Goal: Task Accomplishment & Management: Manage account settings

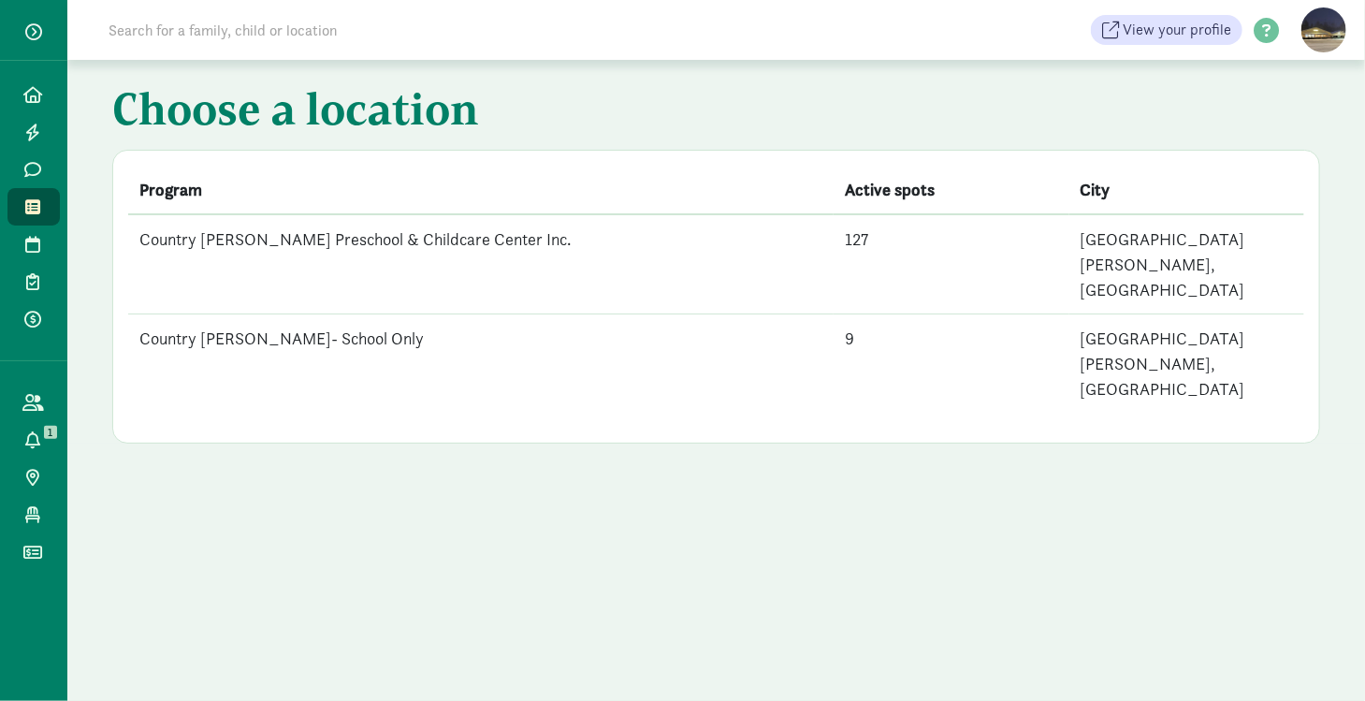
click at [320, 314] on td "Country [PERSON_NAME]- School Only" at bounding box center [480, 363] width 705 height 99
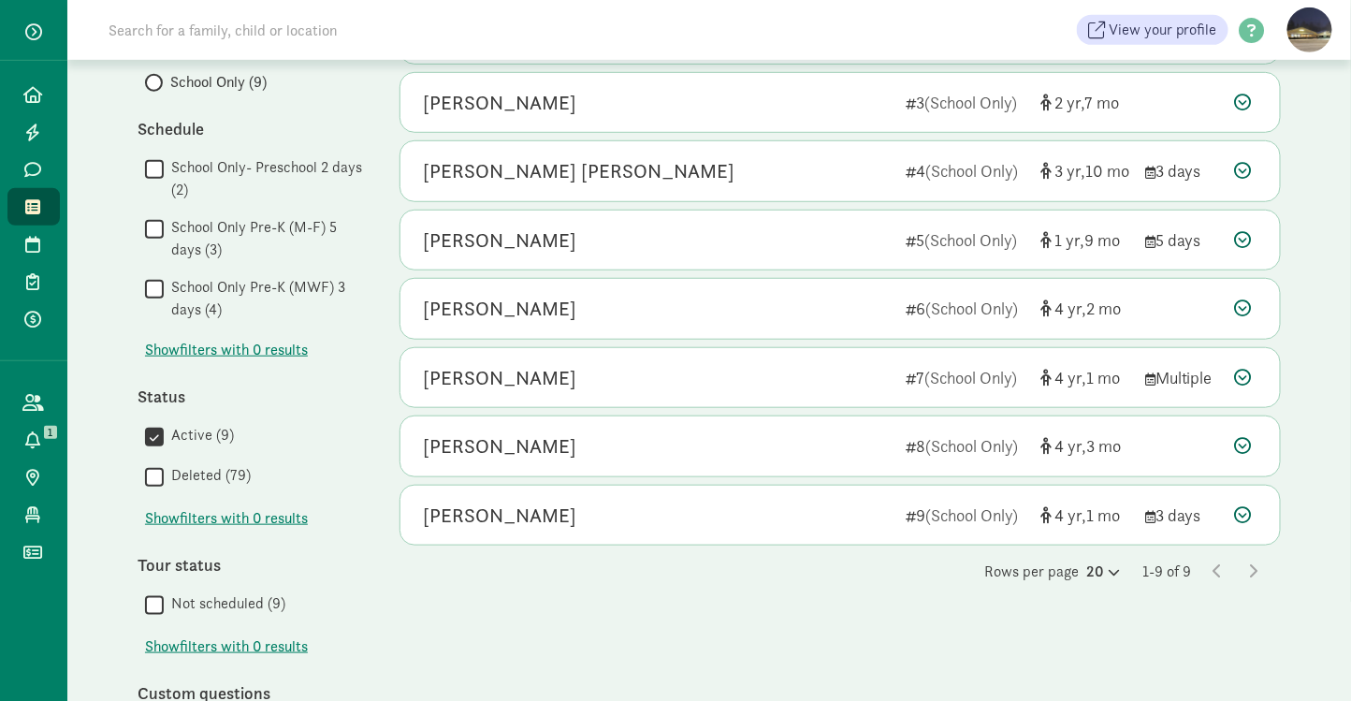
scroll to position [360, 0]
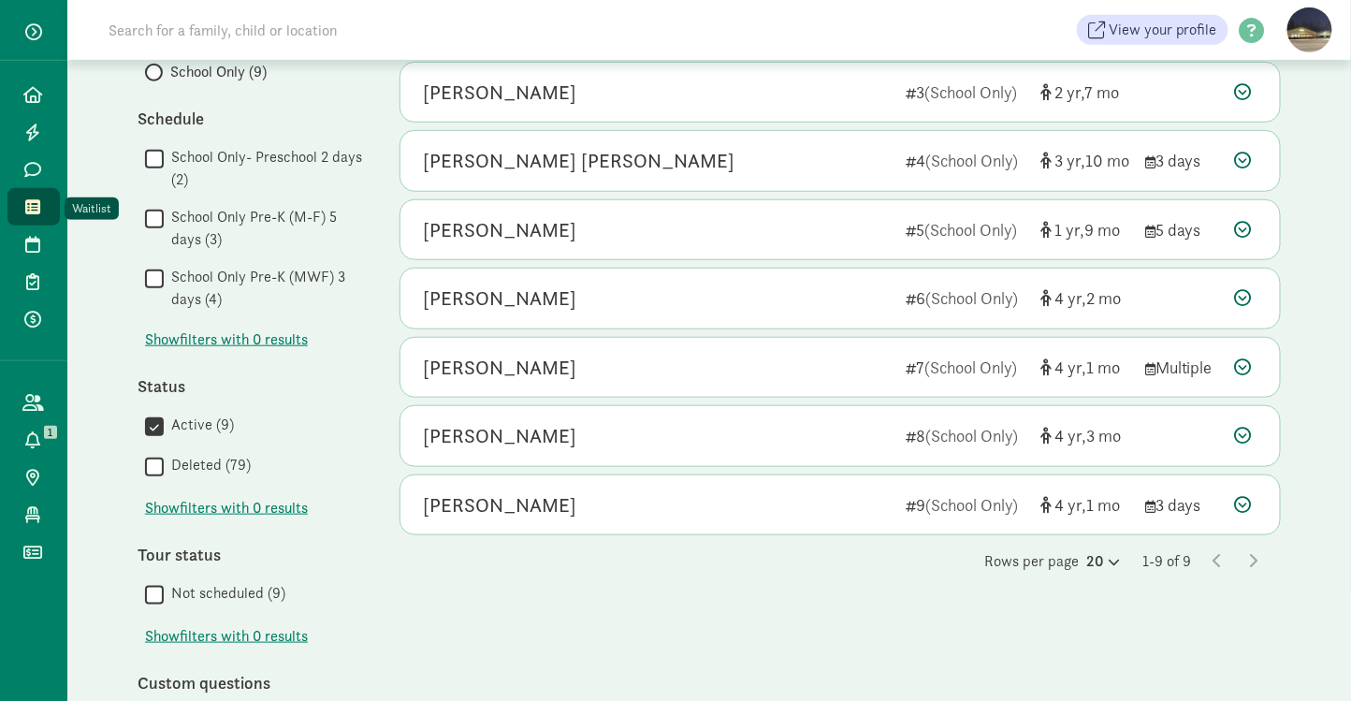
click at [36, 218] on link "Waitlist" at bounding box center [33, 206] width 52 height 37
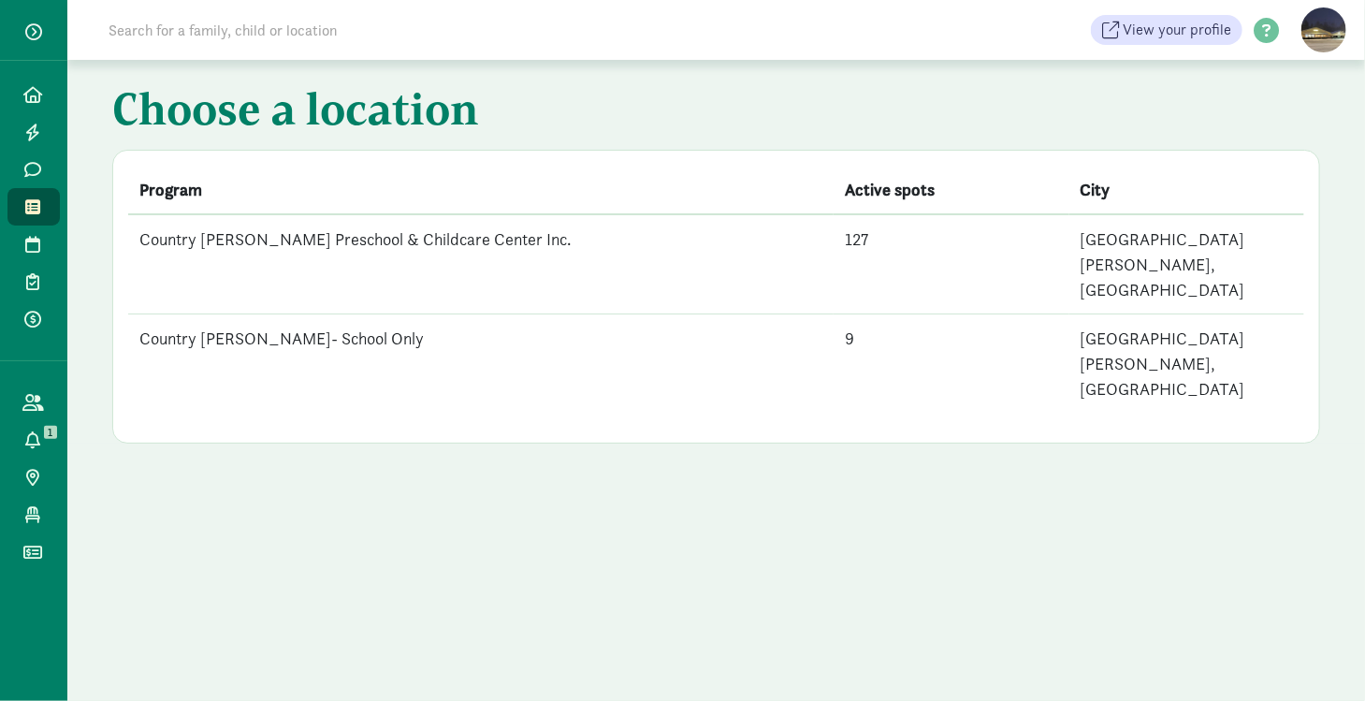
click at [228, 242] on td "Country [PERSON_NAME] Preschool & Childcare Center Inc." at bounding box center [480, 264] width 705 height 100
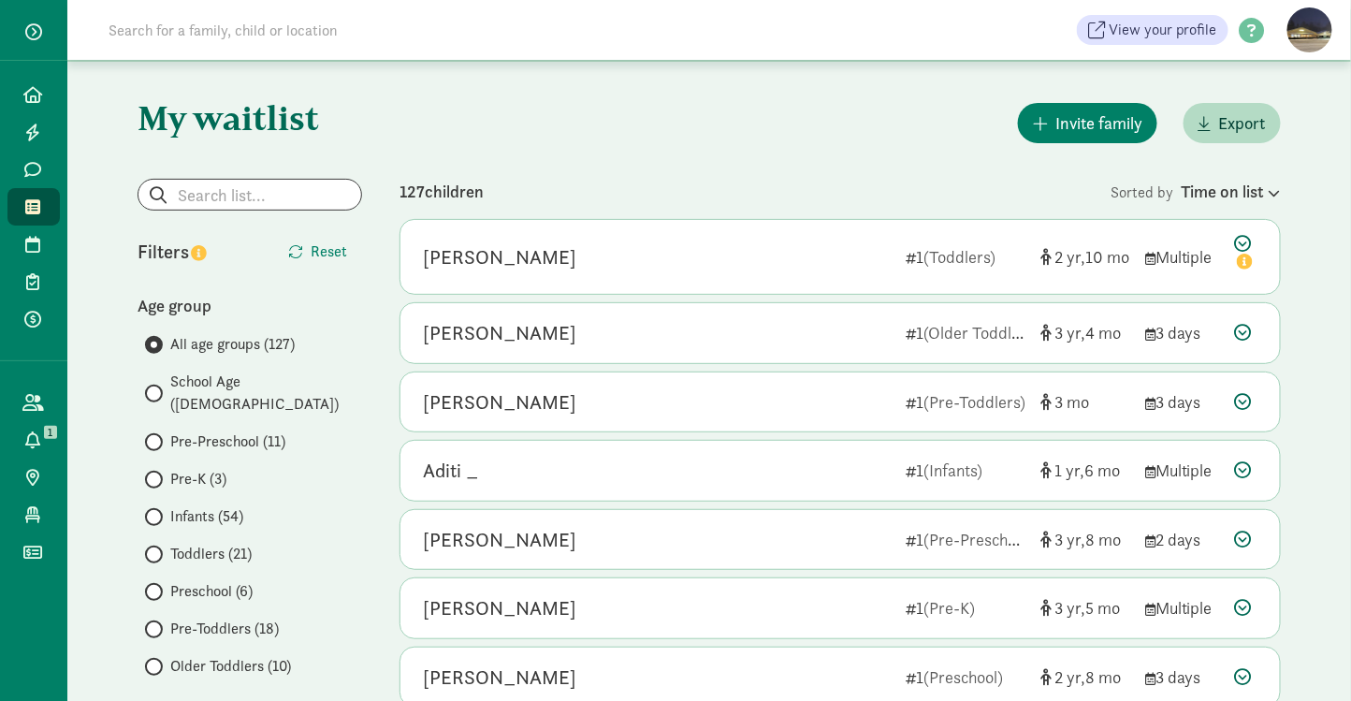
scroll to position [52, 0]
click at [154, 659] on input "Older Toddlers (10)" at bounding box center [151, 665] width 12 height 12
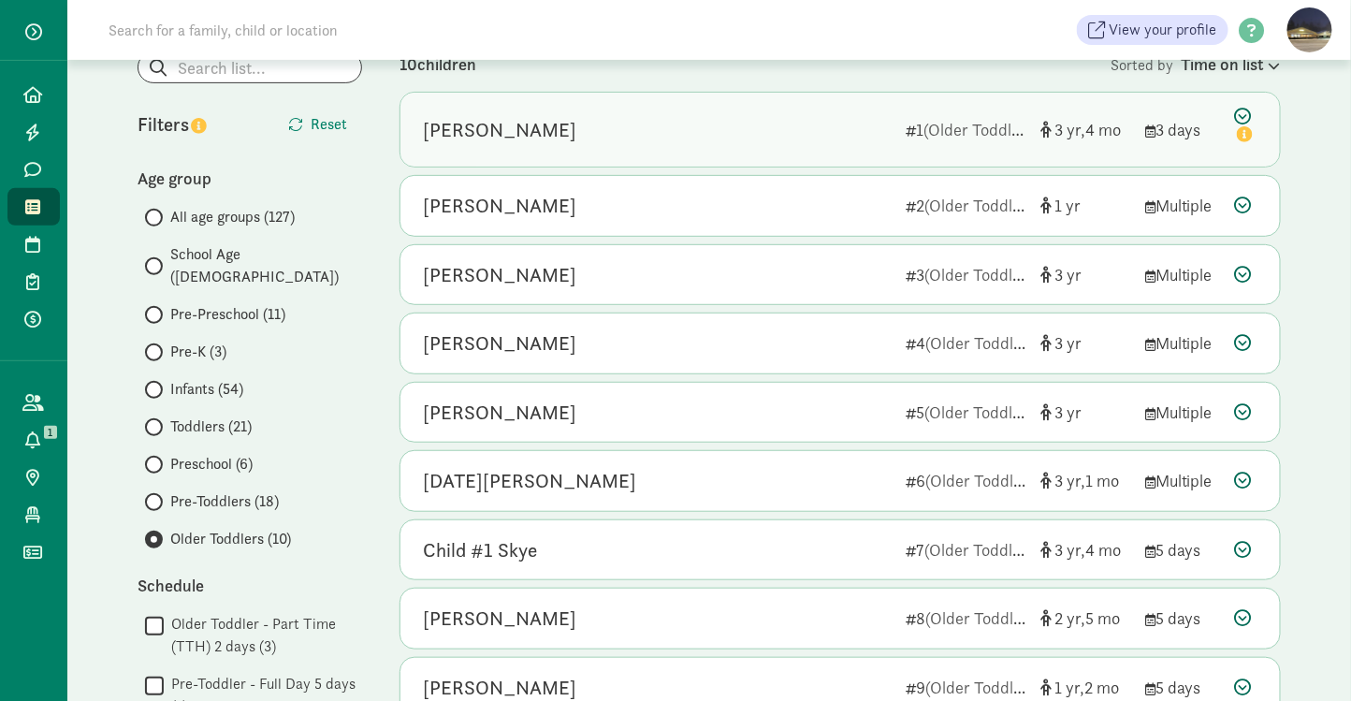
scroll to position [180, 0]
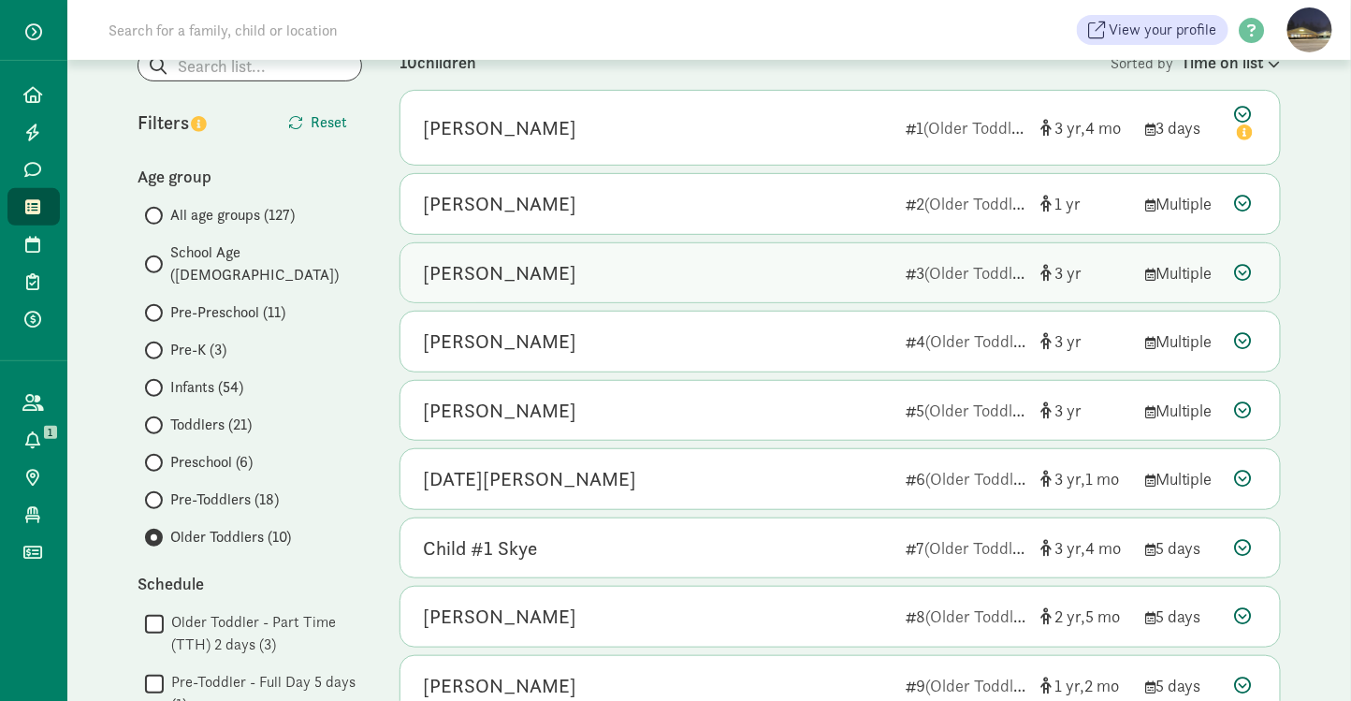
click at [522, 275] on div "[PERSON_NAME]" at bounding box center [499, 273] width 153 height 30
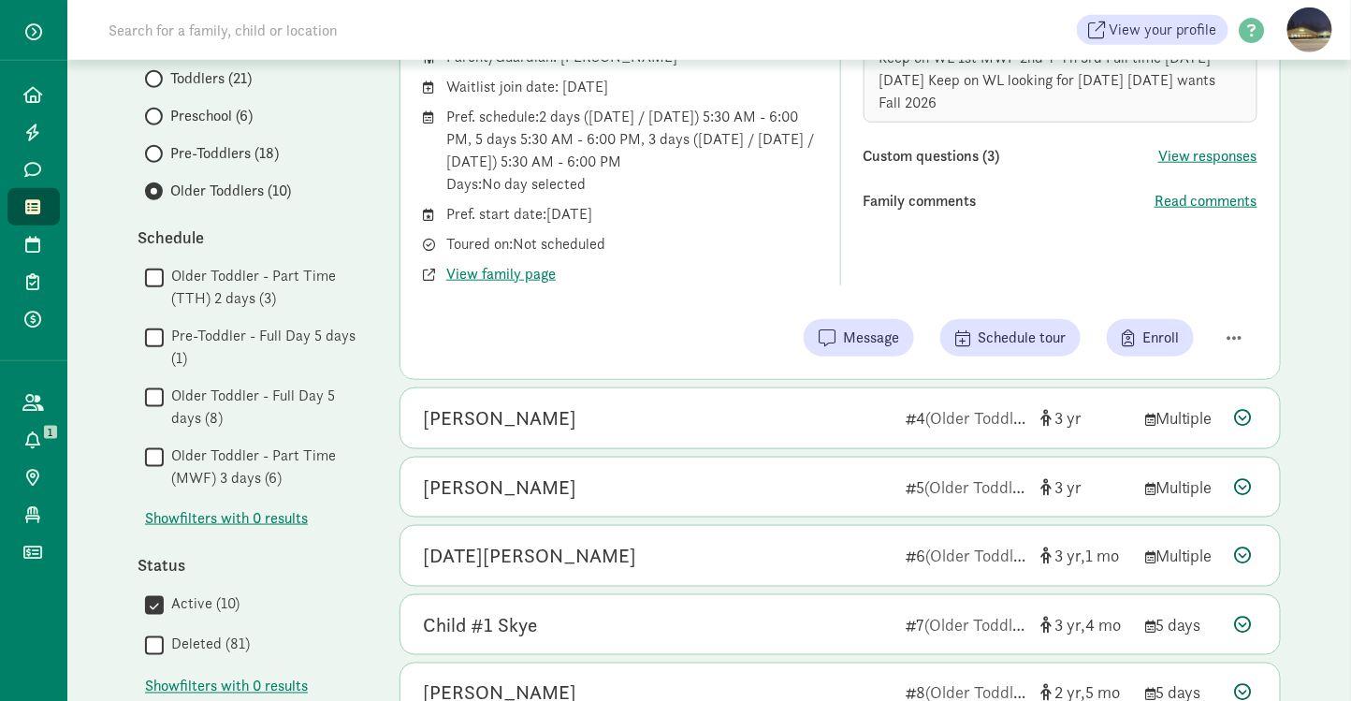
scroll to position [537, 0]
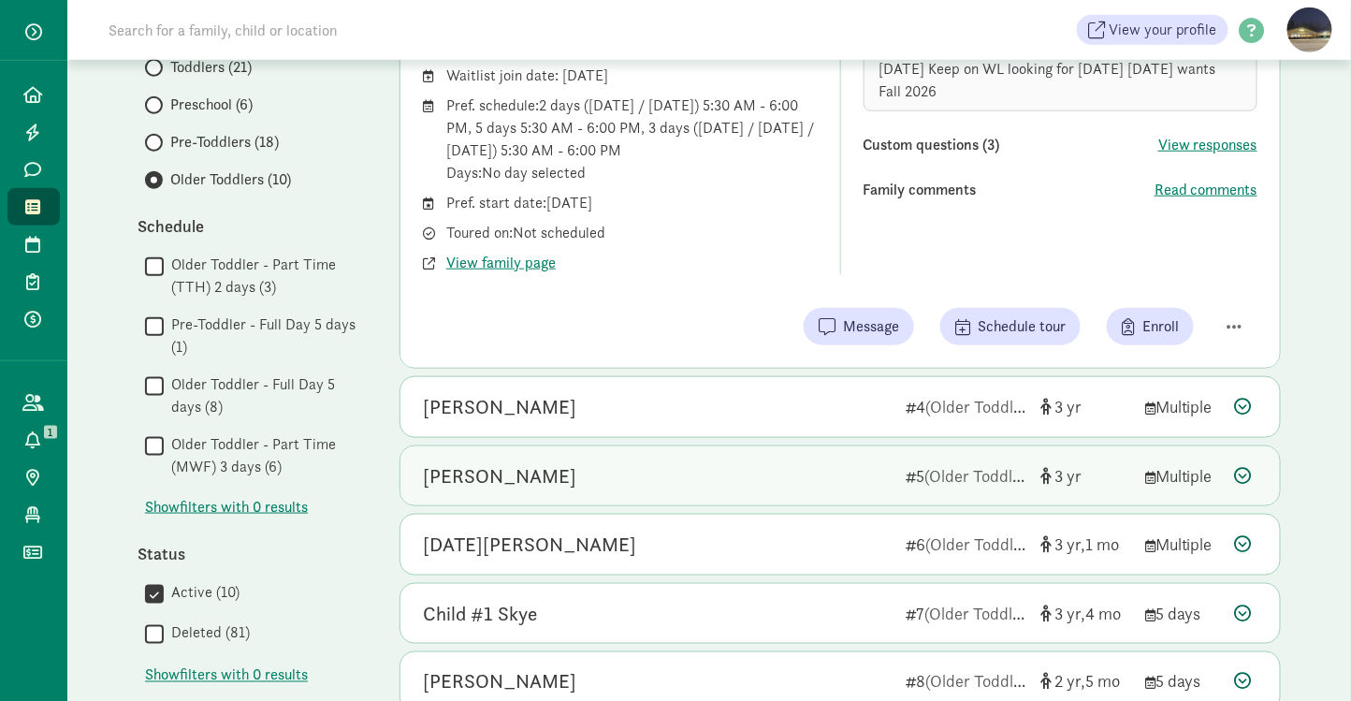
click at [526, 469] on div "Eann Dawson-Moore" at bounding box center [499, 476] width 153 height 30
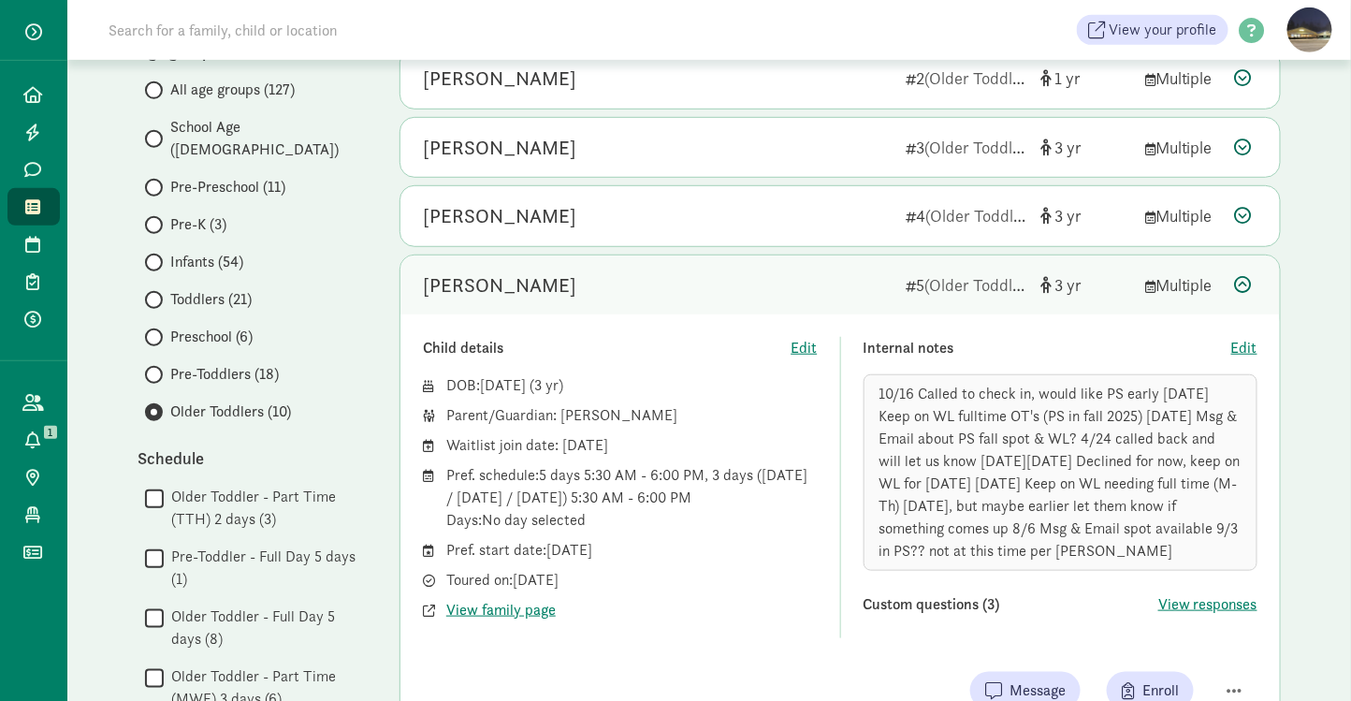
scroll to position [286, 0]
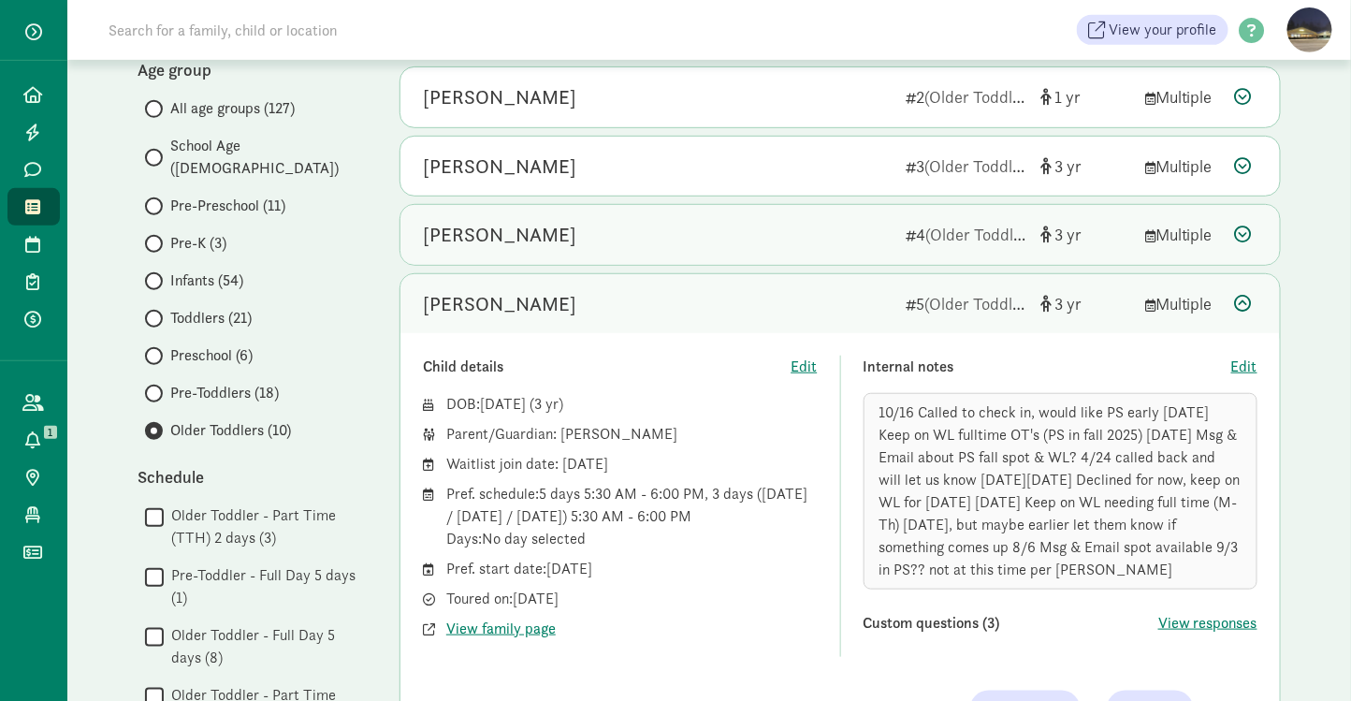
click at [621, 229] on div "Lucas Magness" at bounding box center [657, 235] width 468 height 30
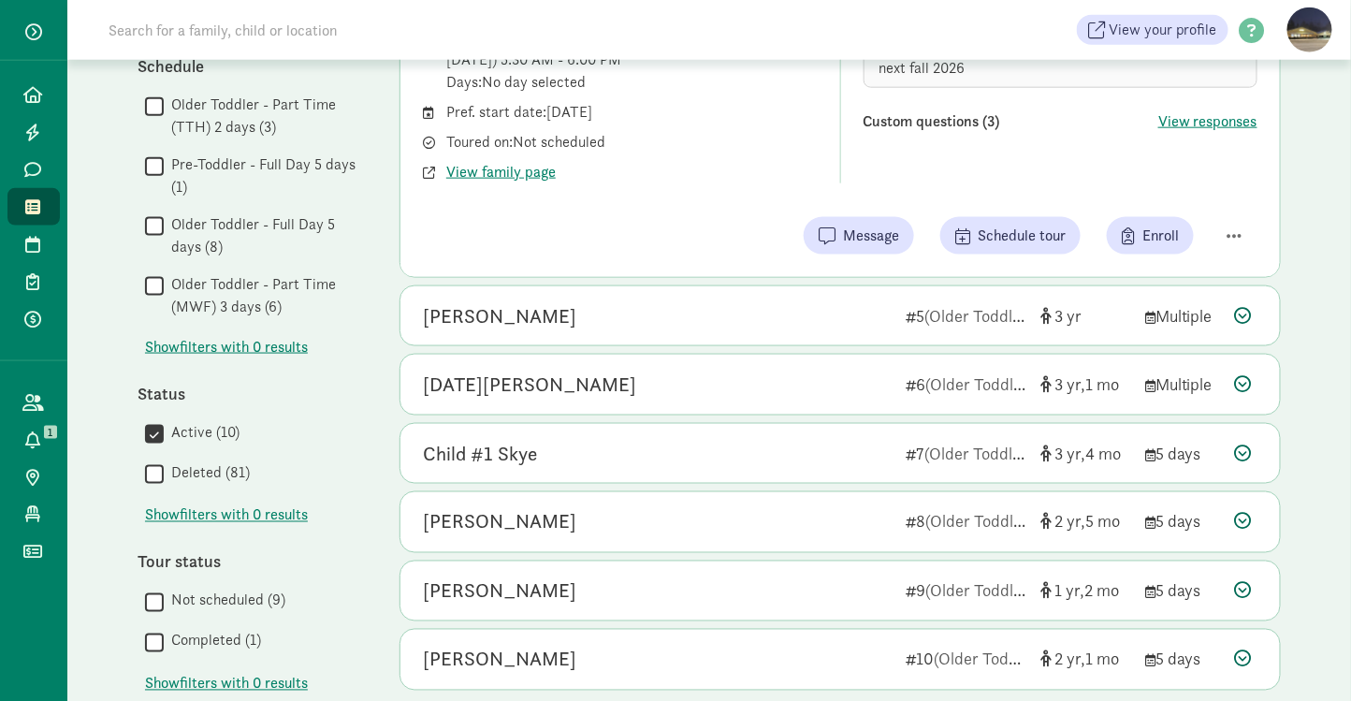
scroll to position [702, 0]
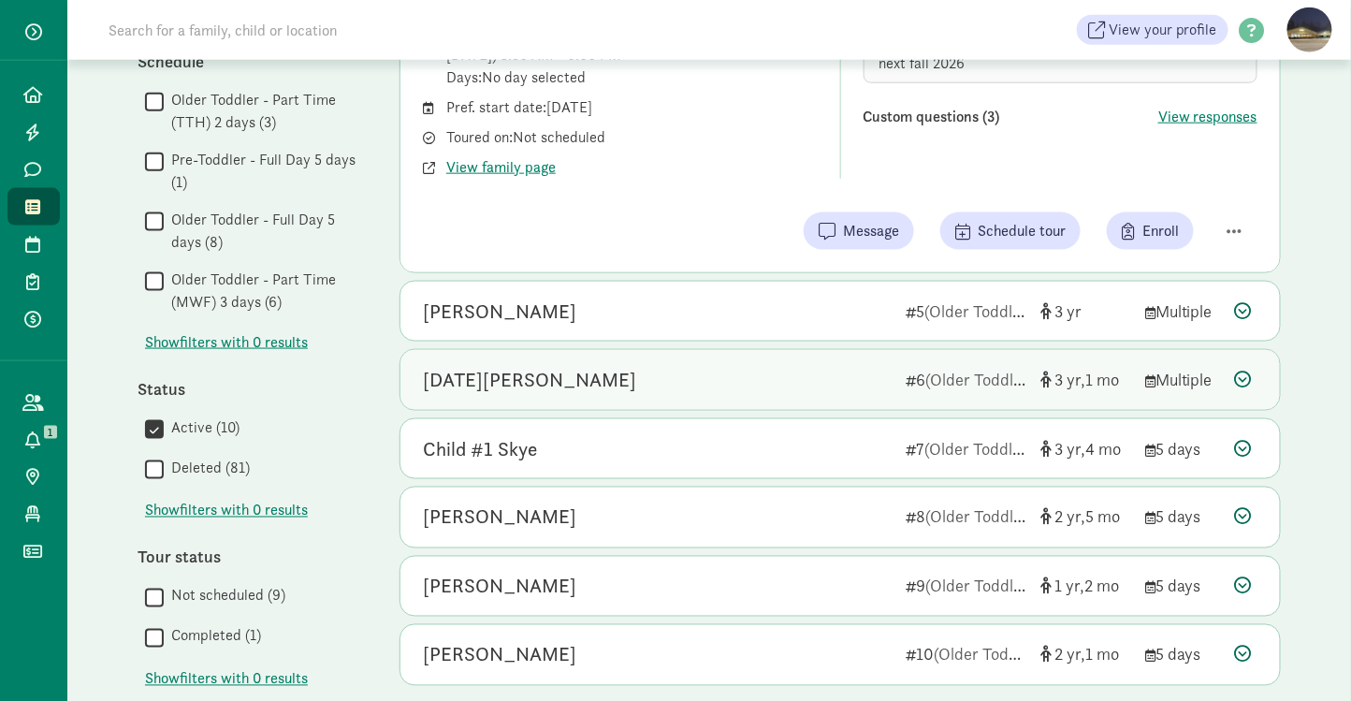
click at [574, 378] on div "Lucia Kulseth" at bounding box center [657, 380] width 468 height 30
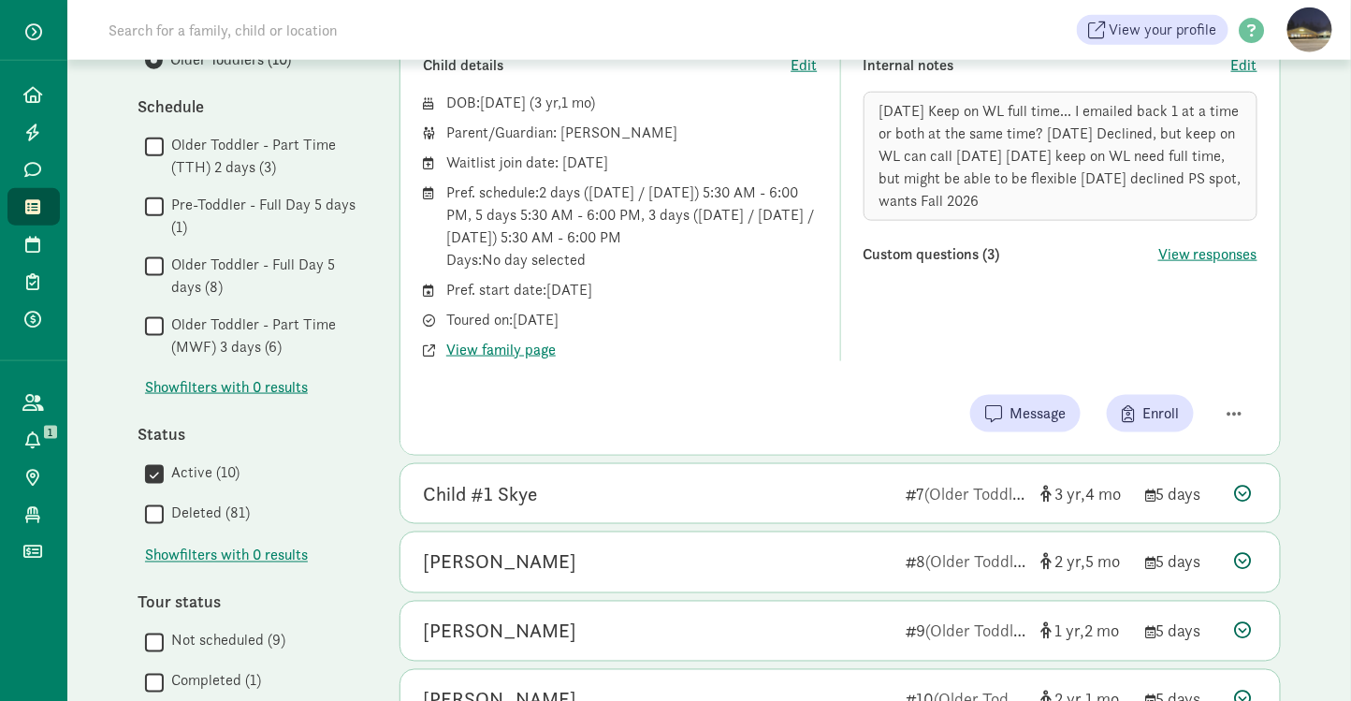
scroll to position [659, 0]
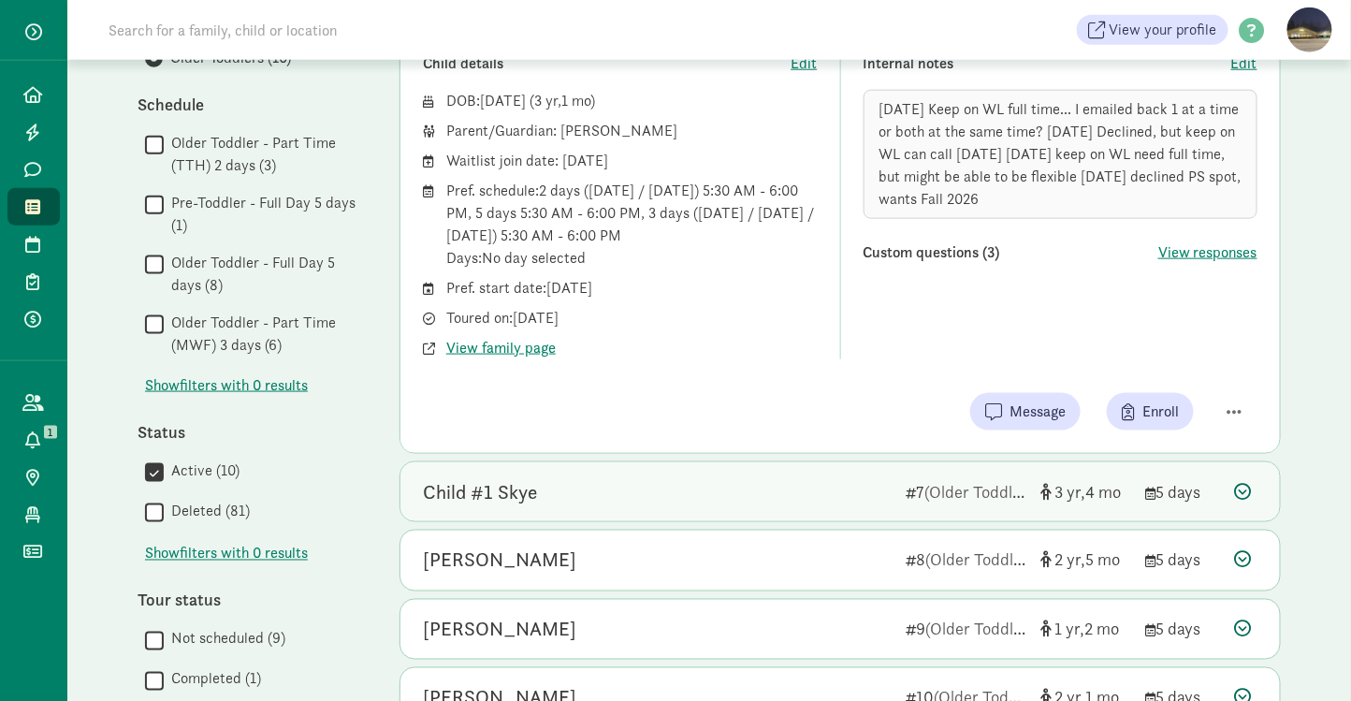
click at [592, 501] on div "Child #1 Skye" at bounding box center [657, 492] width 468 height 30
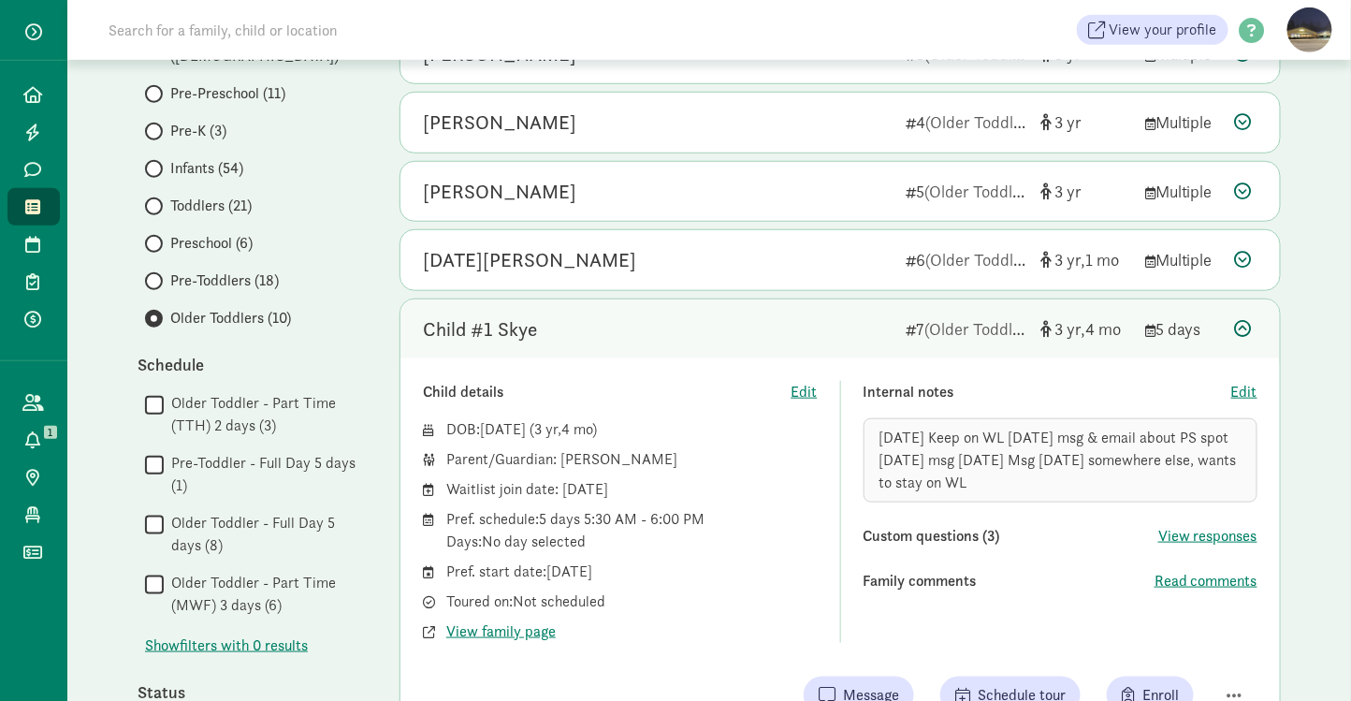
scroll to position [322, 0]
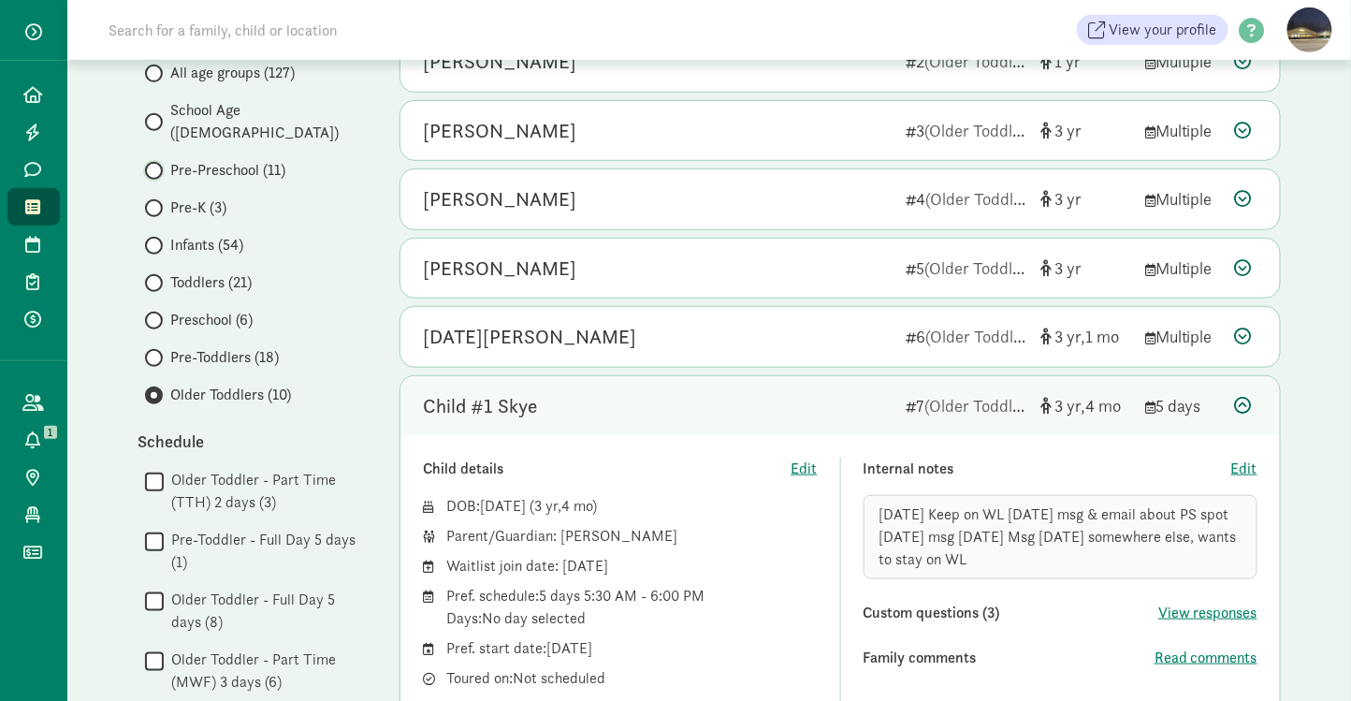
click at [150, 165] on input "Pre-Preschool (11)" at bounding box center [151, 171] width 12 height 12
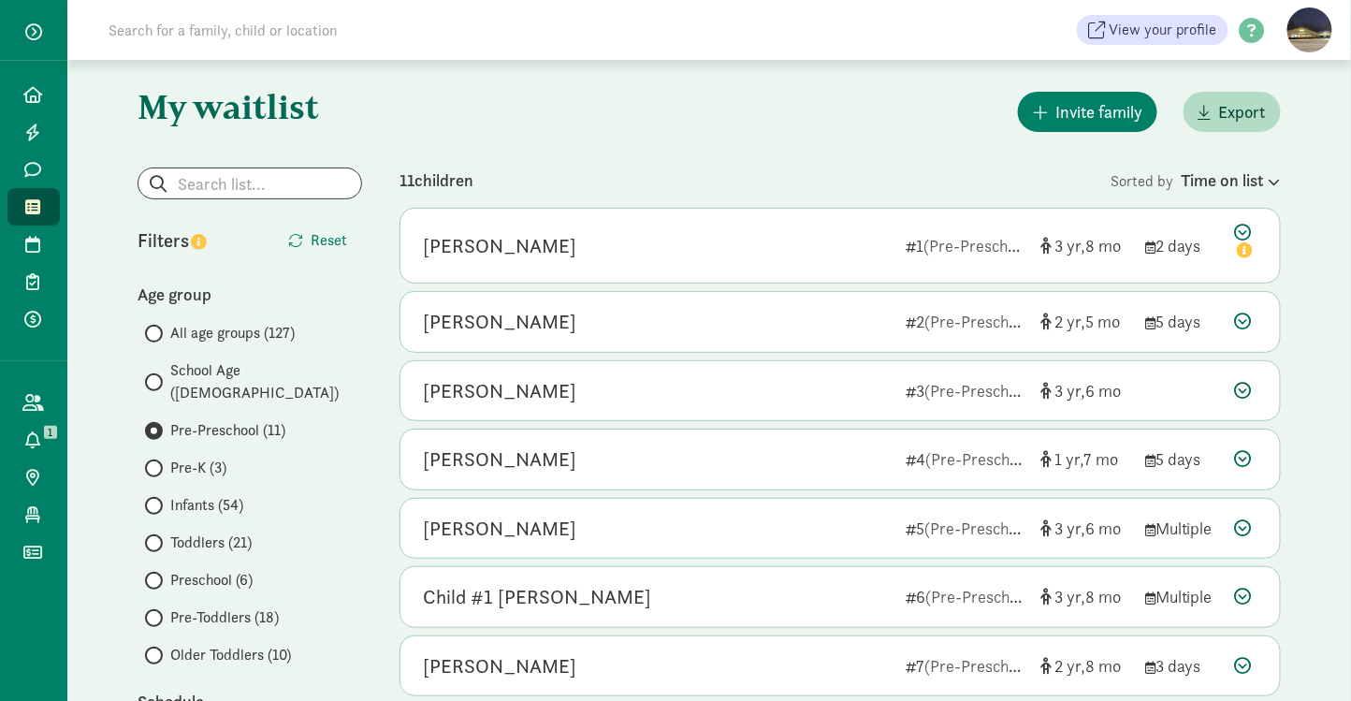
scroll to position [65, 0]
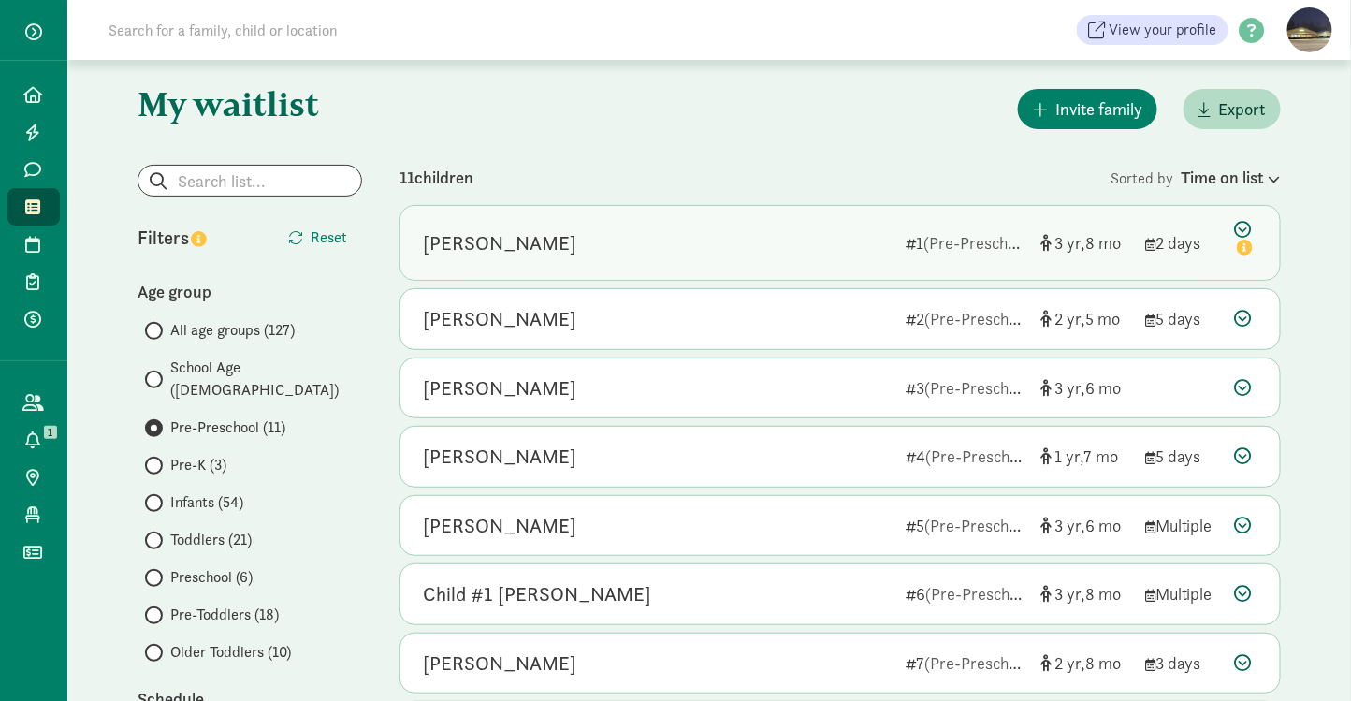
click at [500, 259] on div "Advi Ramesh 1 (Pre-Preschool) 3 8 2 days" at bounding box center [839, 243] width 879 height 74
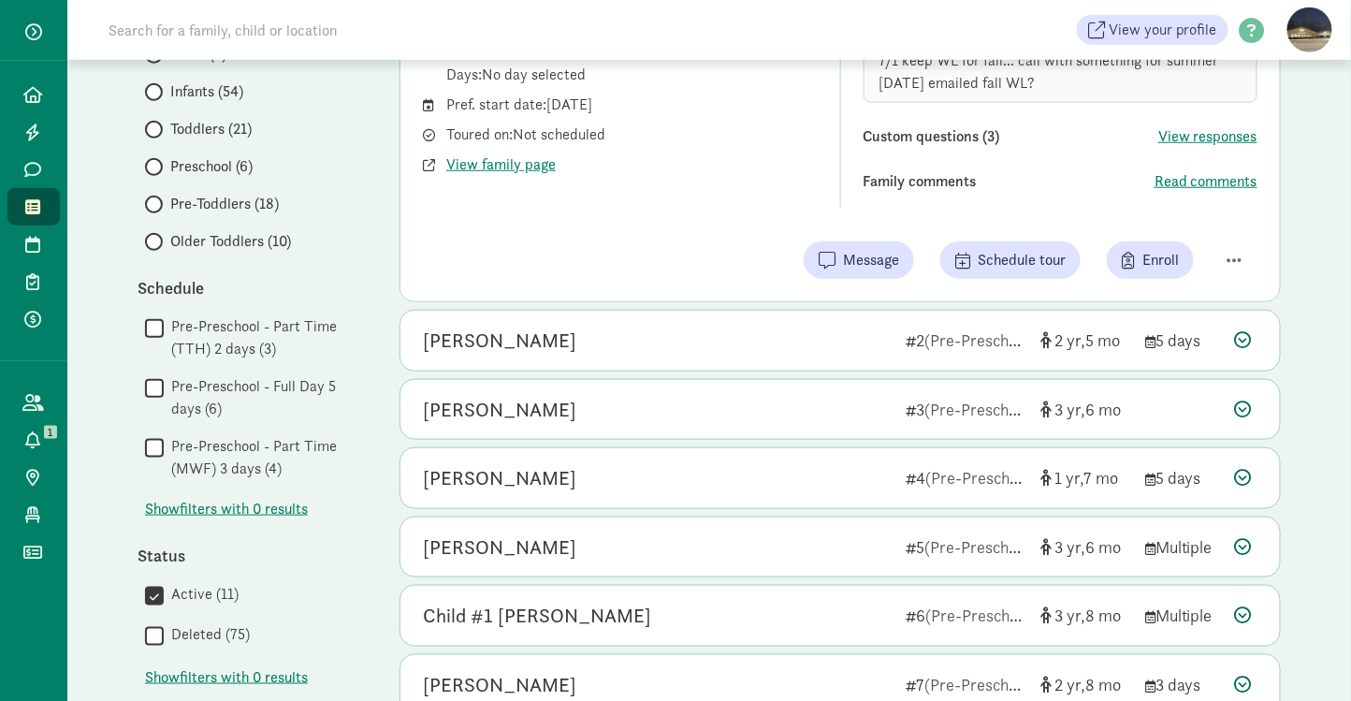
scroll to position [476, 0]
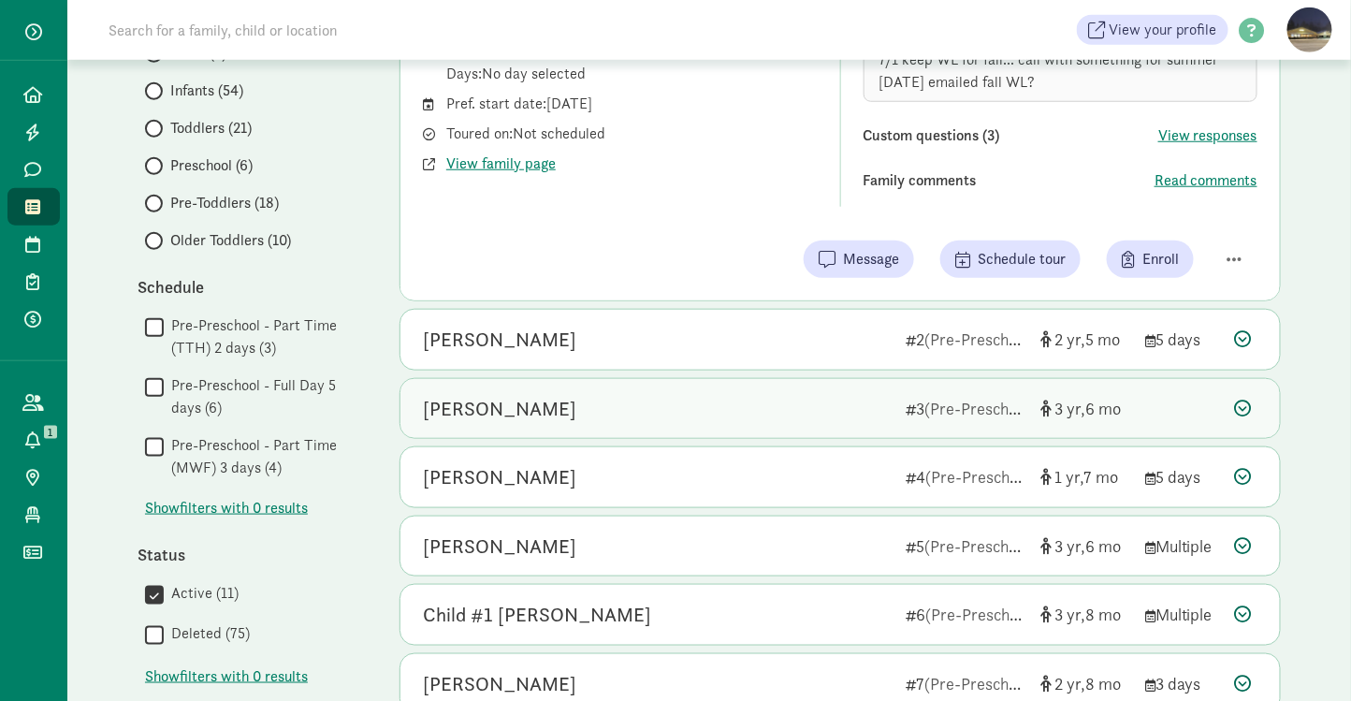
click at [498, 401] on div "[PERSON_NAME]" at bounding box center [499, 409] width 153 height 30
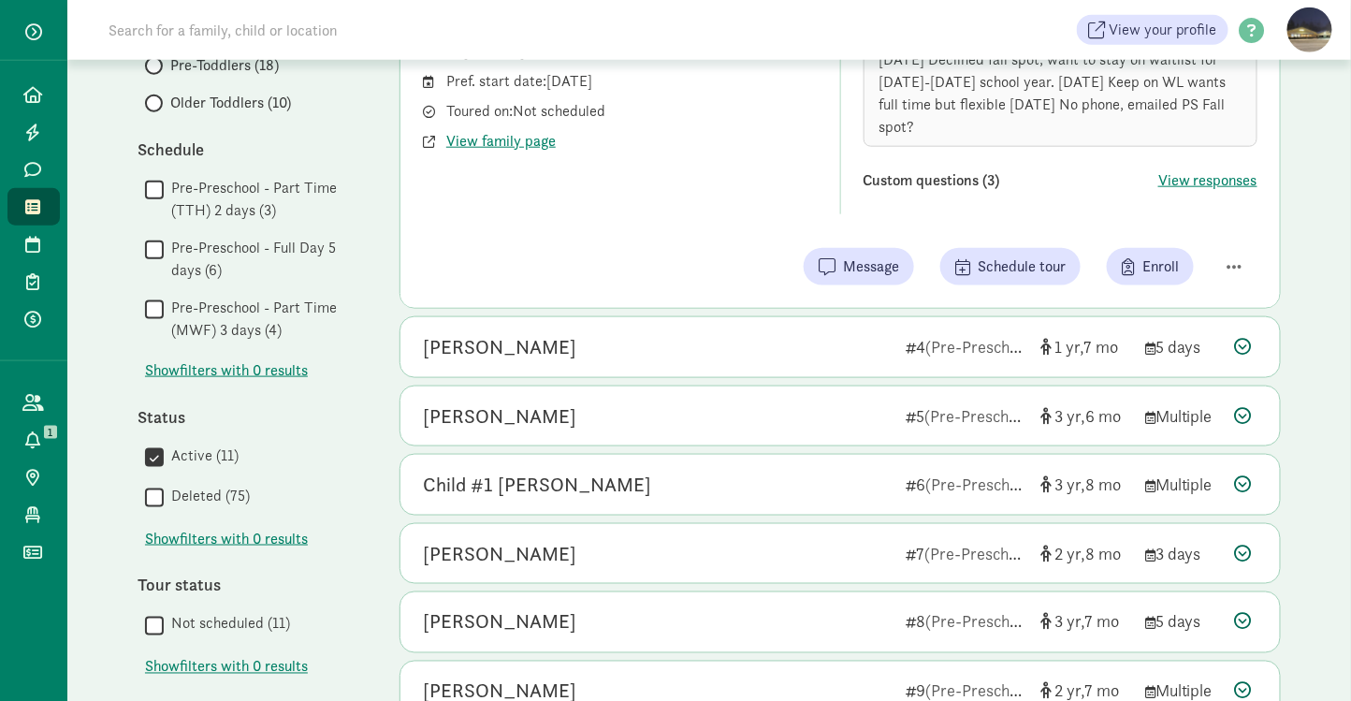
scroll to position [629, 0]
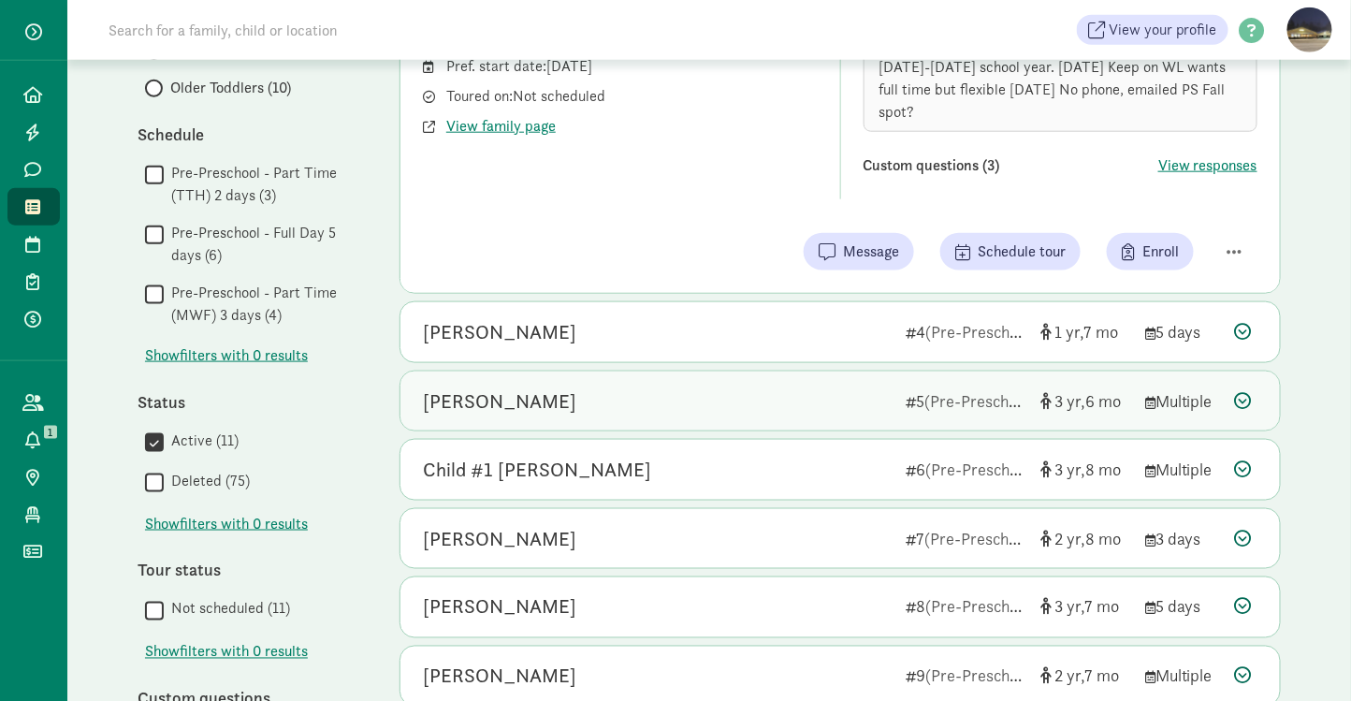
click at [506, 386] on div "[PERSON_NAME]" at bounding box center [499, 401] width 153 height 30
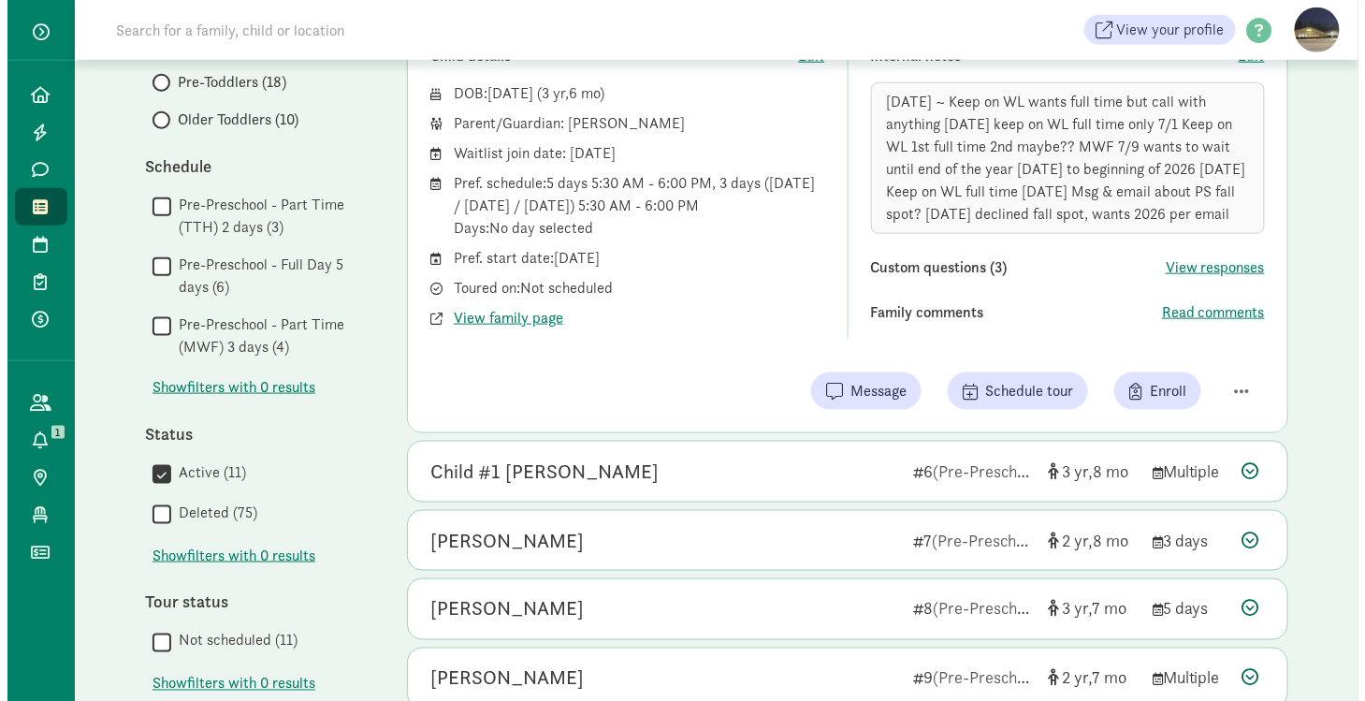
scroll to position [595, 0]
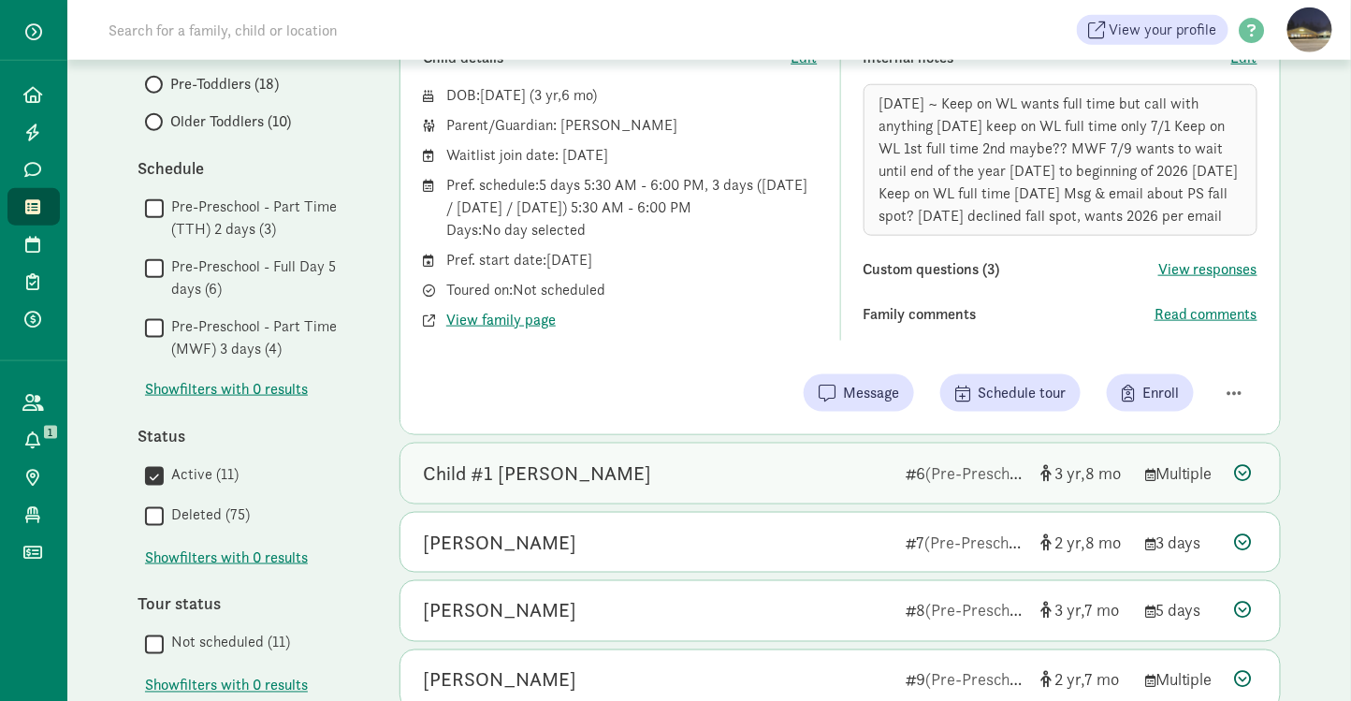
click at [519, 460] on div "Child #1 Mistry" at bounding box center [537, 473] width 228 height 30
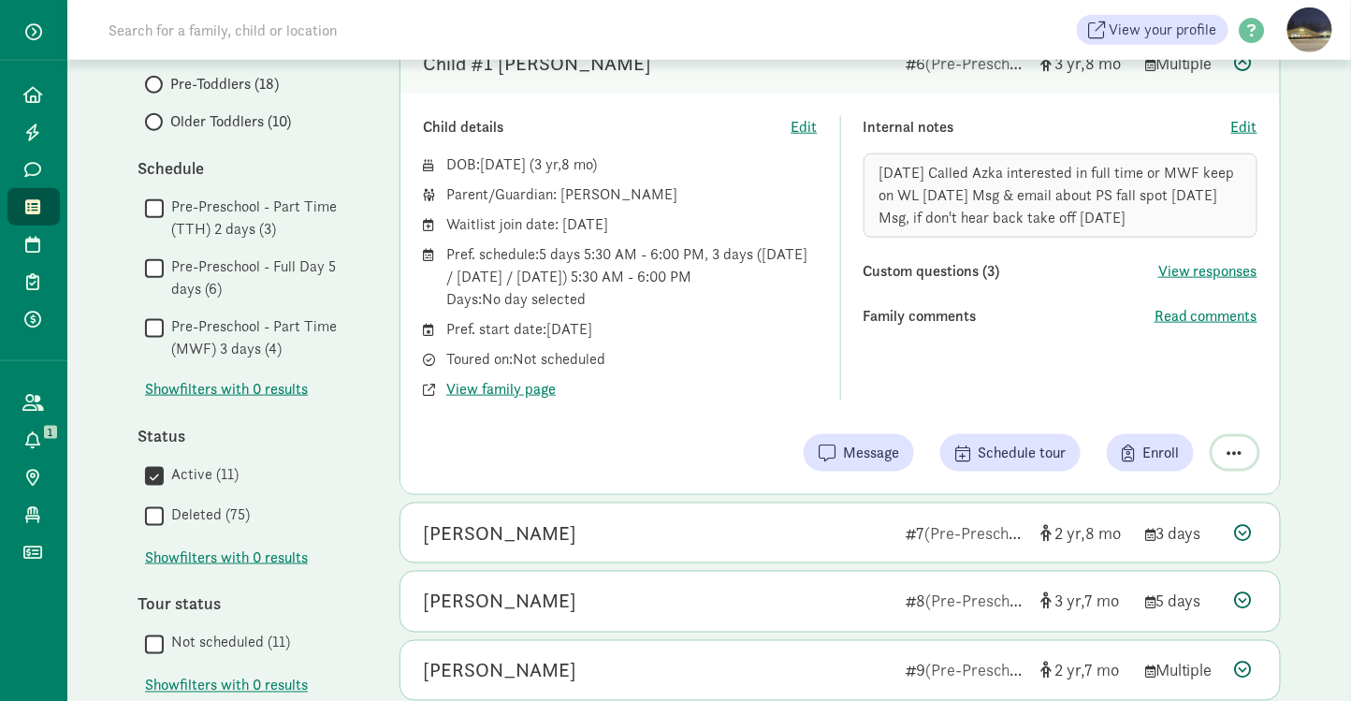
click at [1230, 445] on span "button" at bounding box center [1234, 452] width 15 height 17
click at [1155, 394] on div "Mark as unresponsive" at bounding box center [1169, 405] width 145 height 22
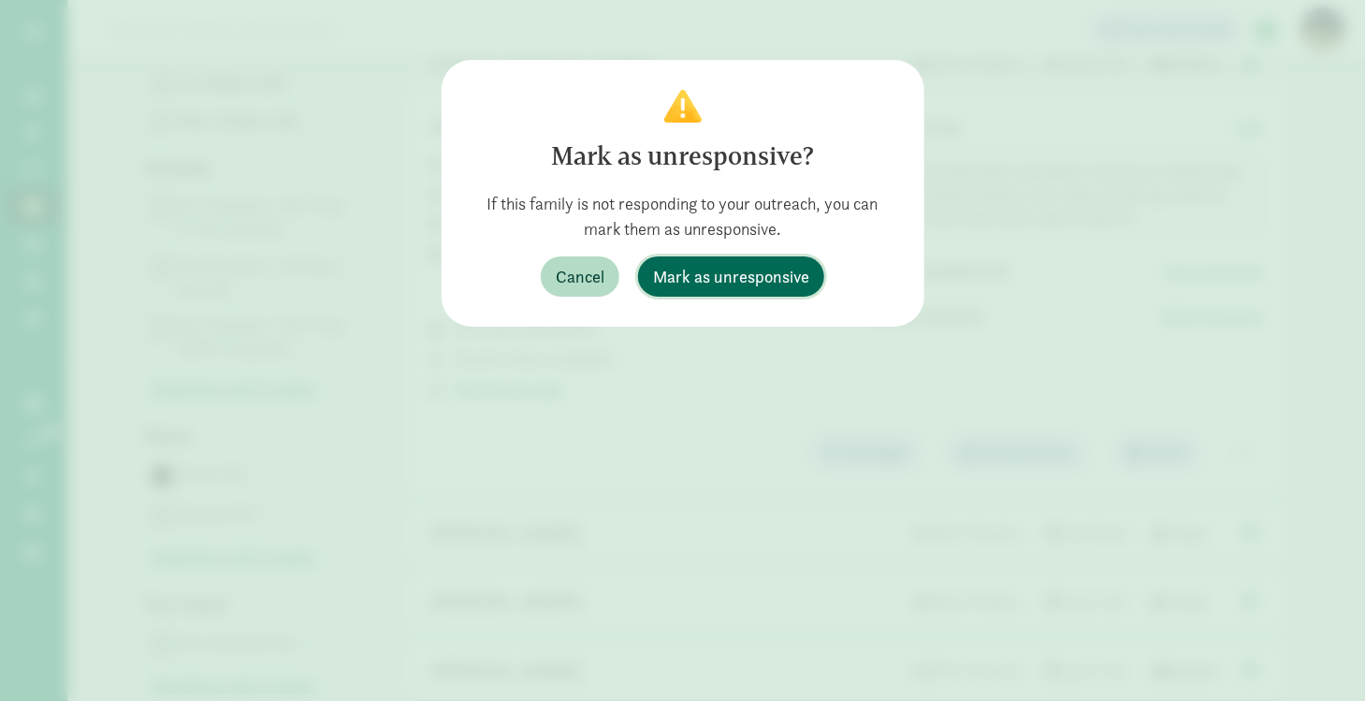
click at [761, 272] on span "Mark as unresponsive" at bounding box center [731, 276] width 156 height 25
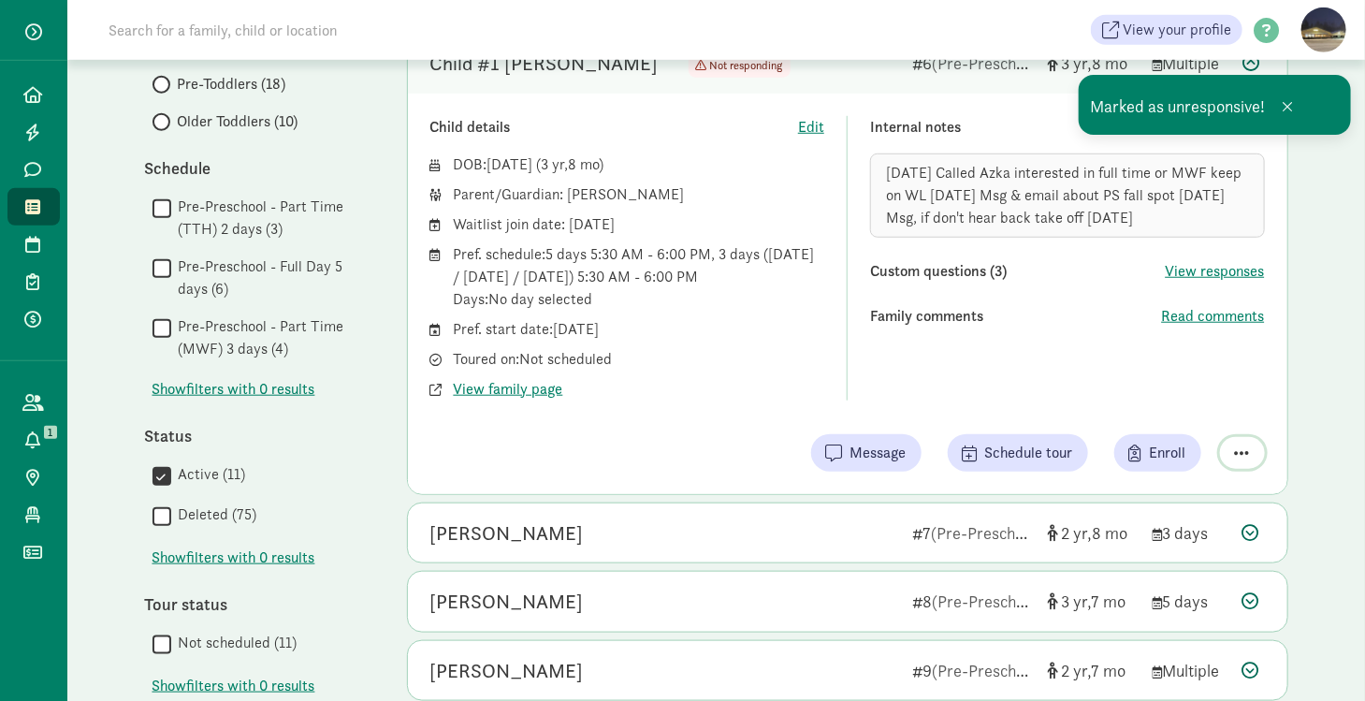
click at [1246, 444] on span "button" at bounding box center [1242, 452] width 15 height 17
click at [1210, 394] on div "Remove from list" at bounding box center [1191, 405] width 114 height 22
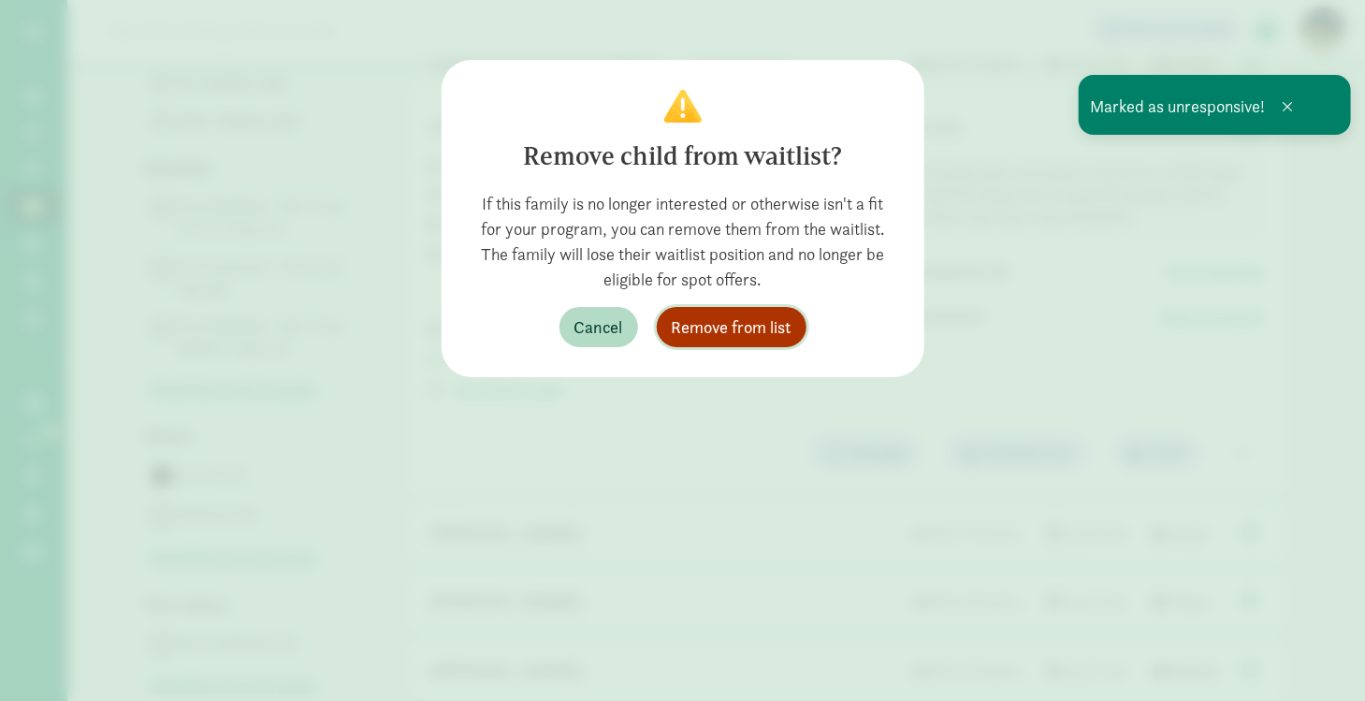
click at [722, 333] on span "Remove from list" at bounding box center [732, 326] width 120 height 25
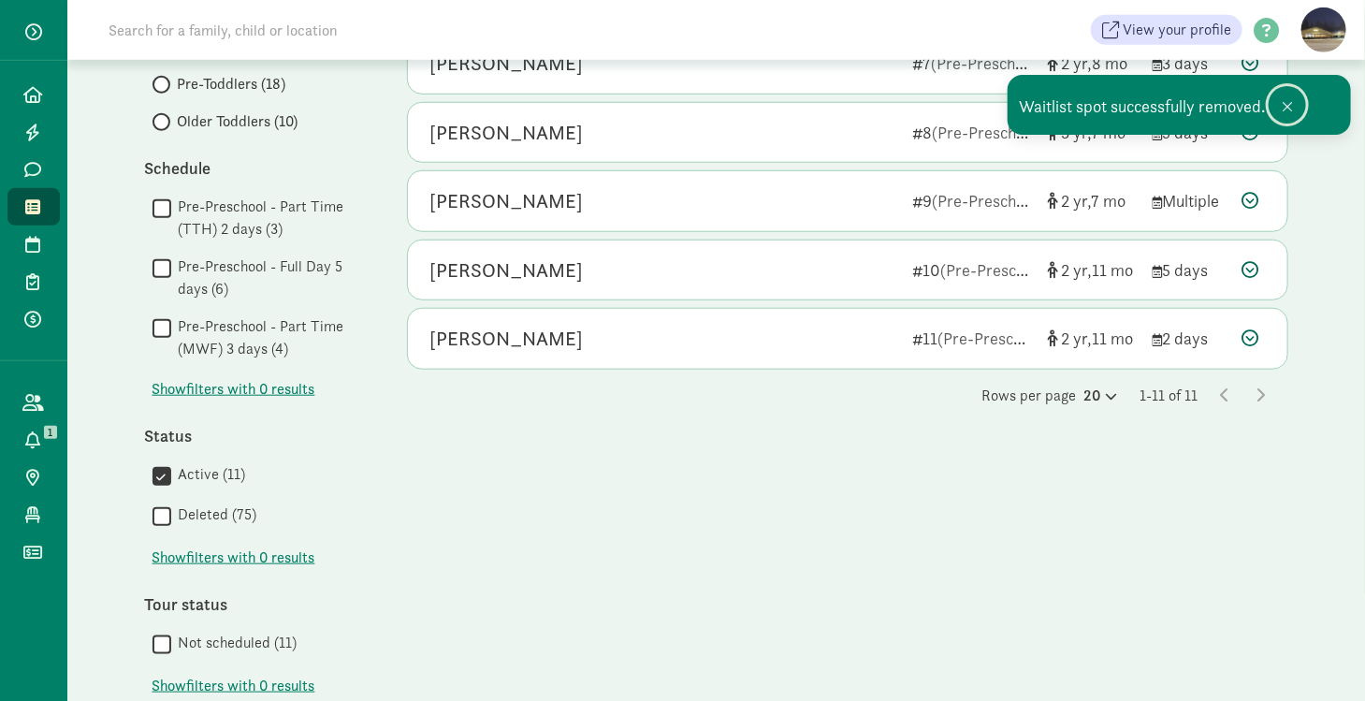
click at [1290, 104] on span at bounding box center [1287, 106] width 11 height 15
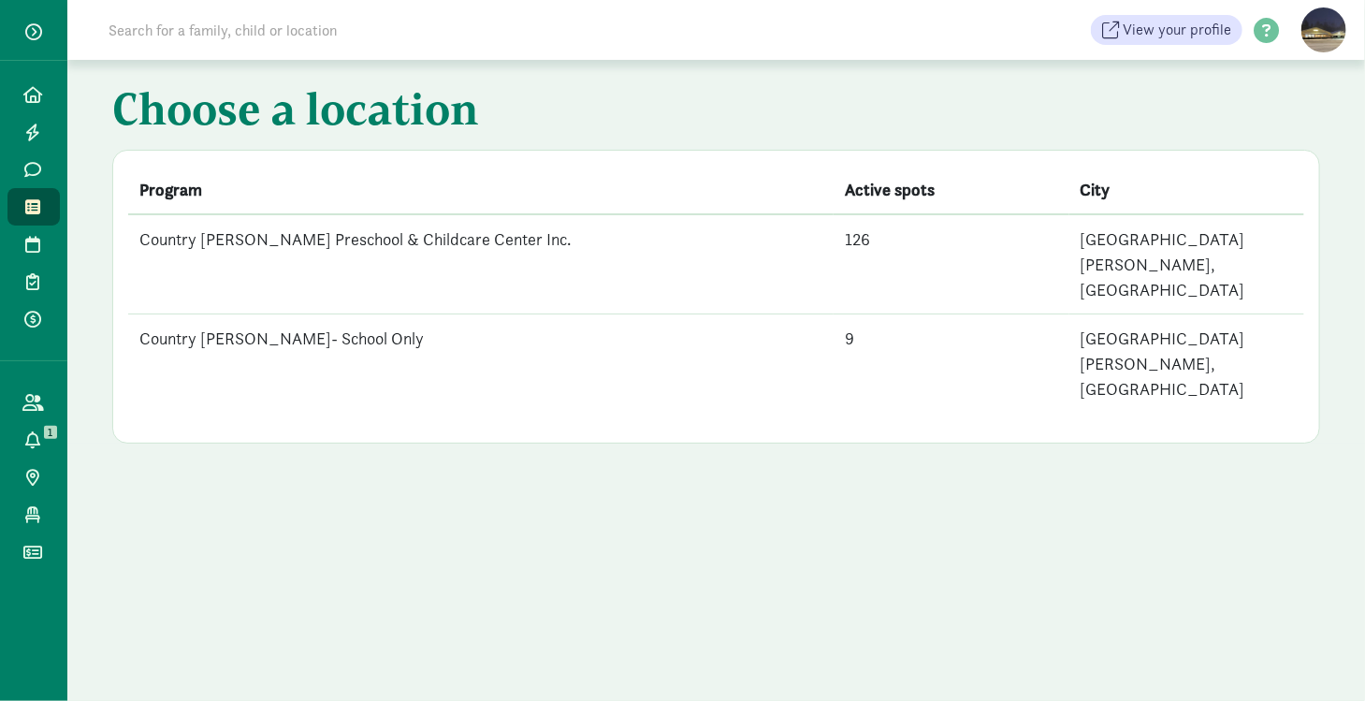
click at [298, 242] on td "Country [PERSON_NAME] Preschool & Childcare Center Inc." at bounding box center [480, 264] width 705 height 100
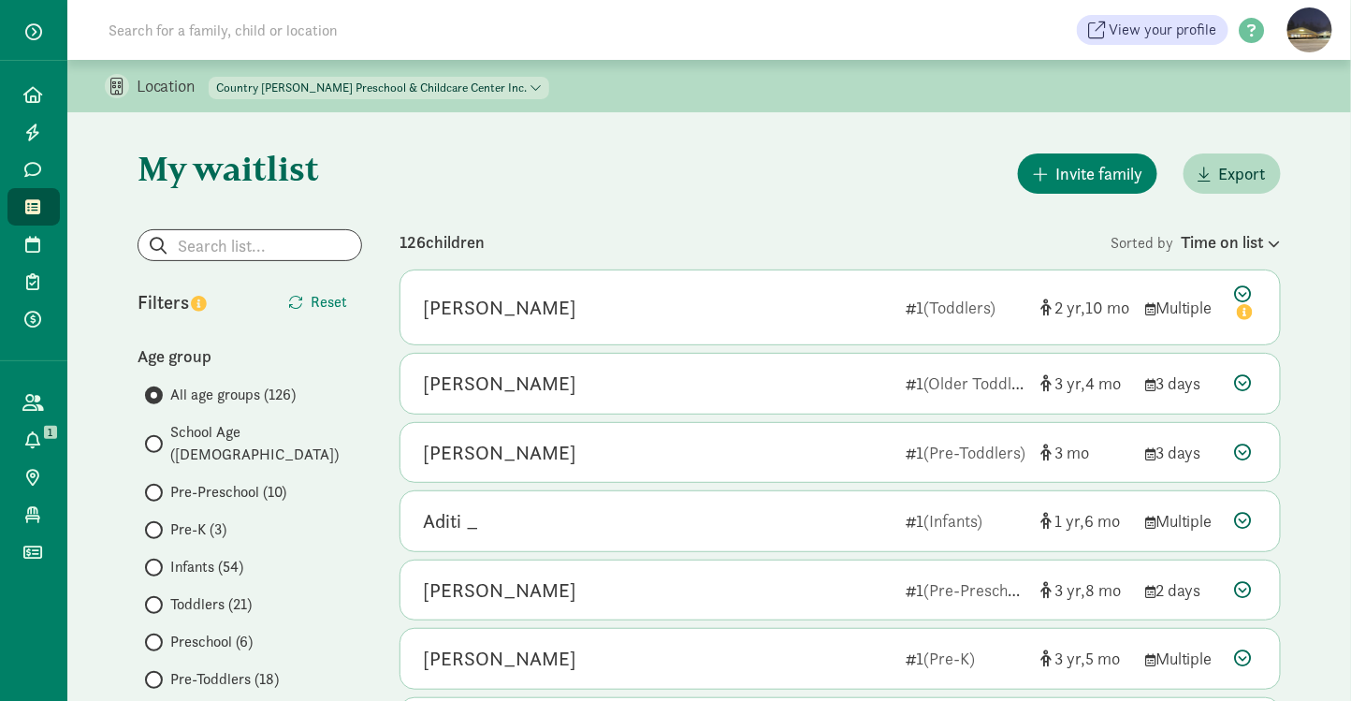
click at [155, 484] on span at bounding box center [154, 493] width 18 height 18
click at [155, 487] on input "Pre-Preschool (10)" at bounding box center [151, 493] width 12 height 12
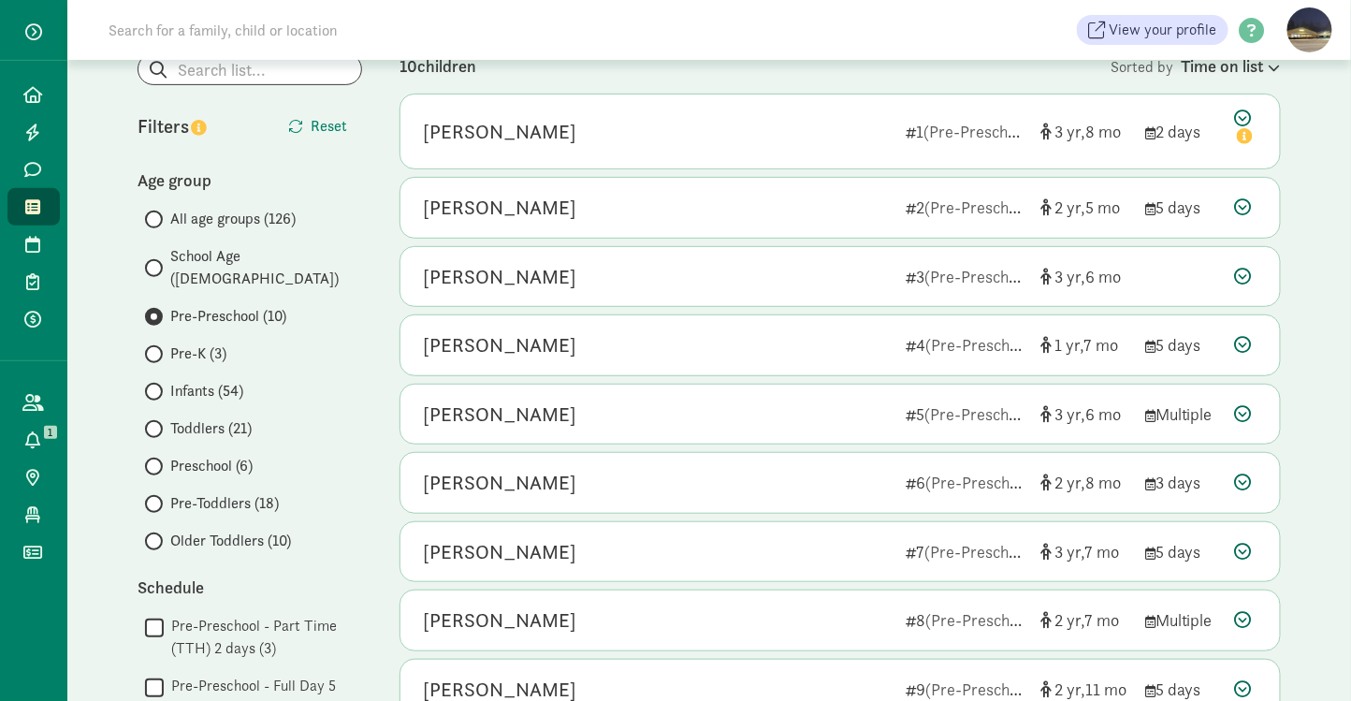
scroll to position [177, 0]
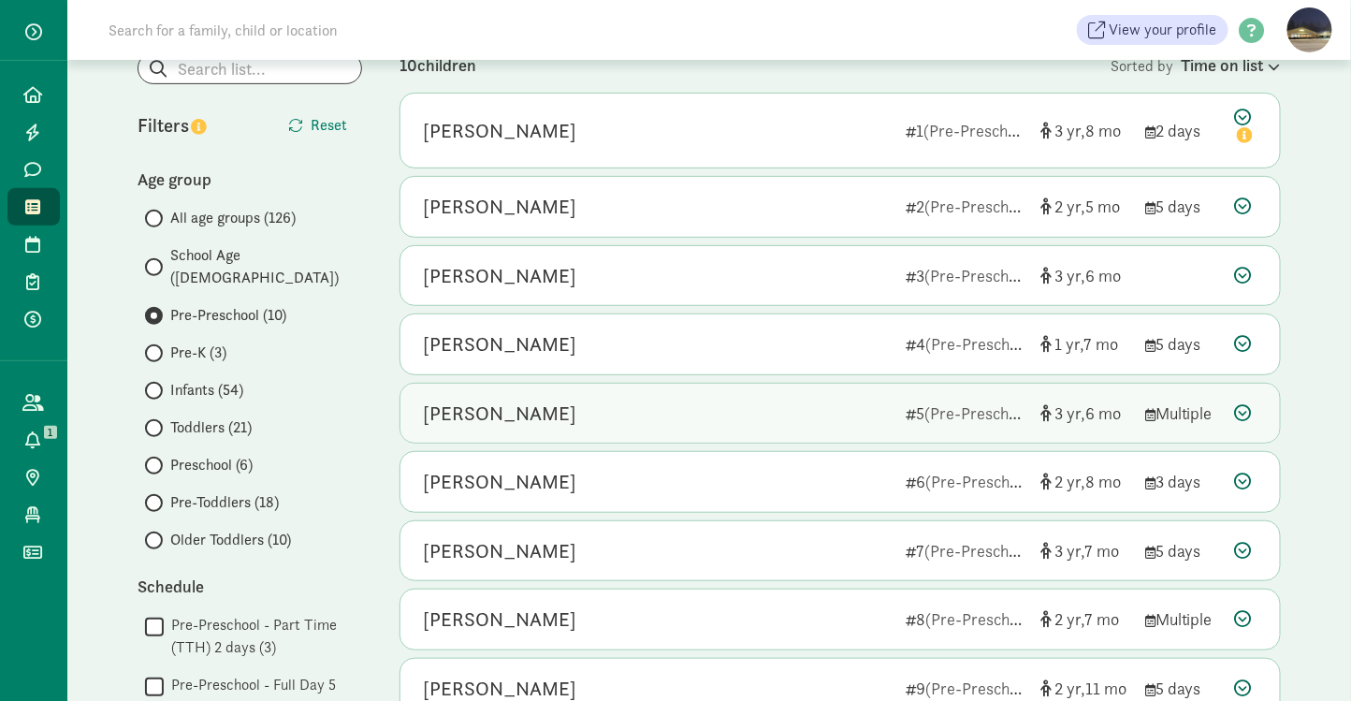
click at [556, 414] on div "[PERSON_NAME]" at bounding box center [657, 414] width 468 height 30
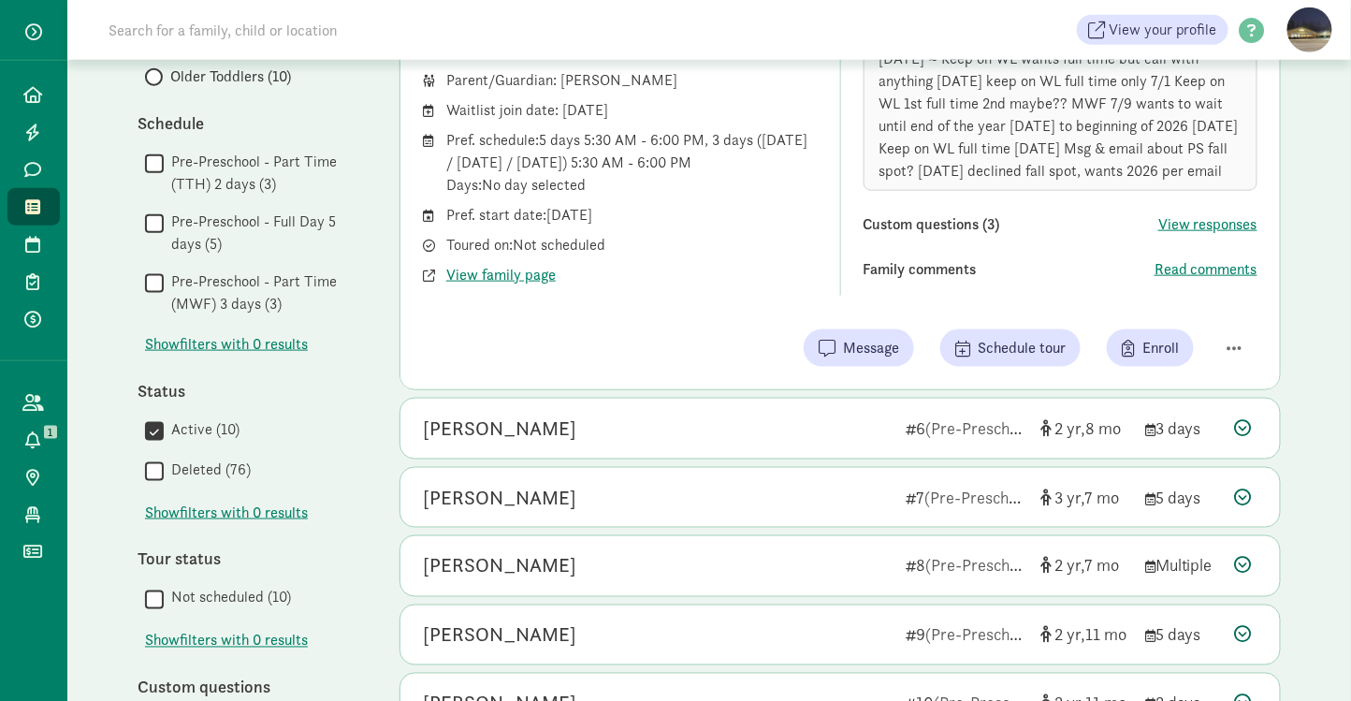
scroll to position [641, 0]
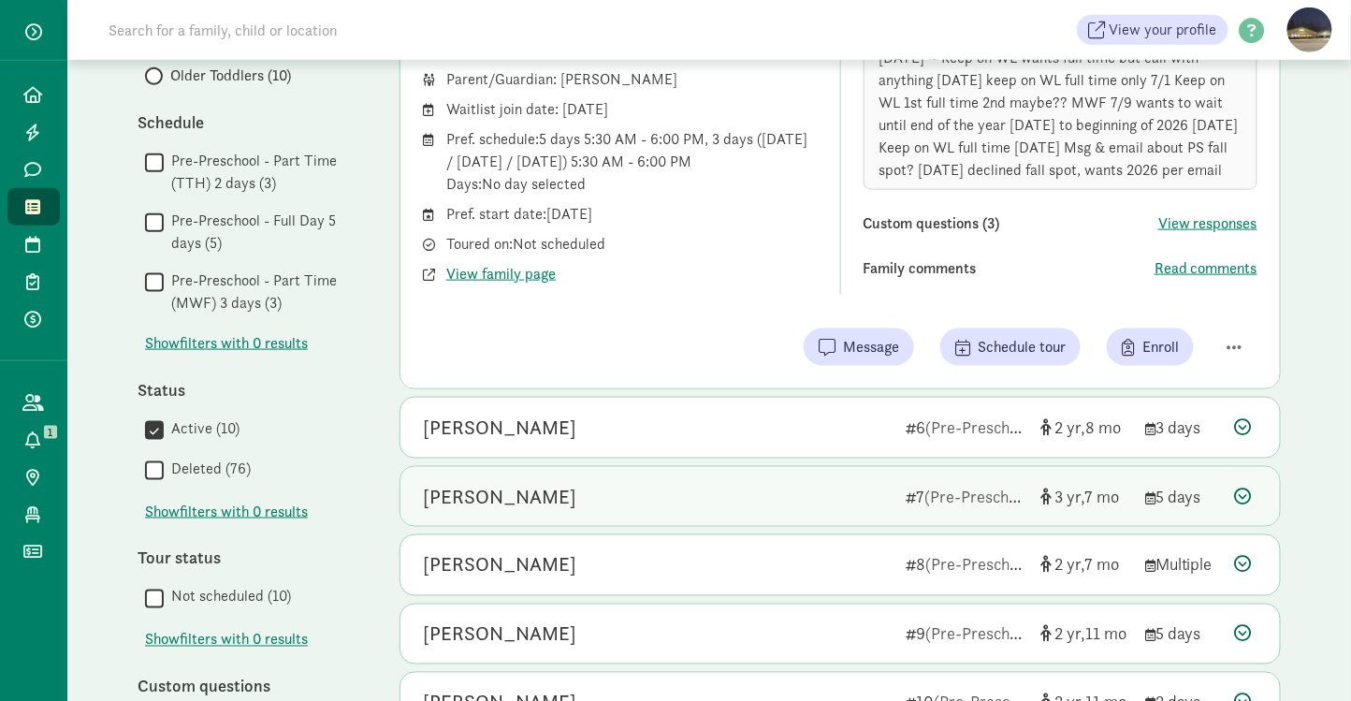
click at [538, 487] on div "[PERSON_NAME]" at bounding box center [657, 497] width 468 height 30
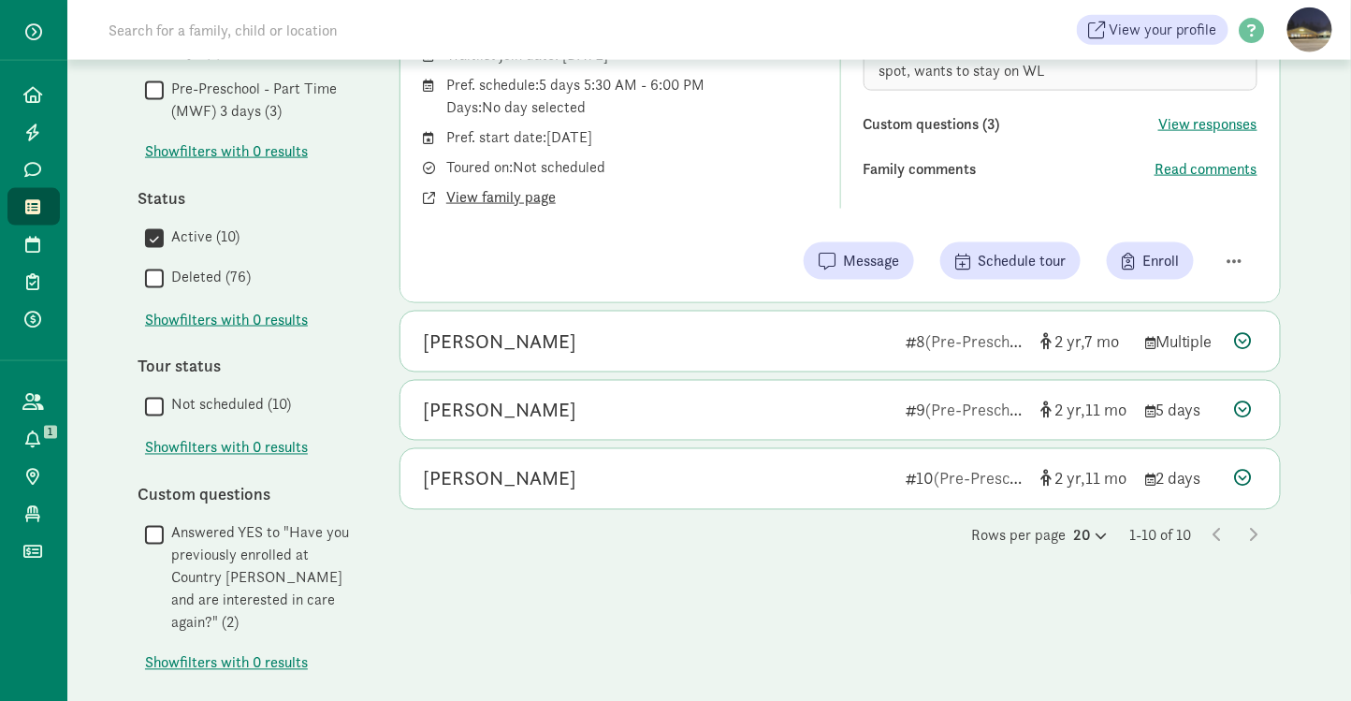
scroll to position [844, 0]
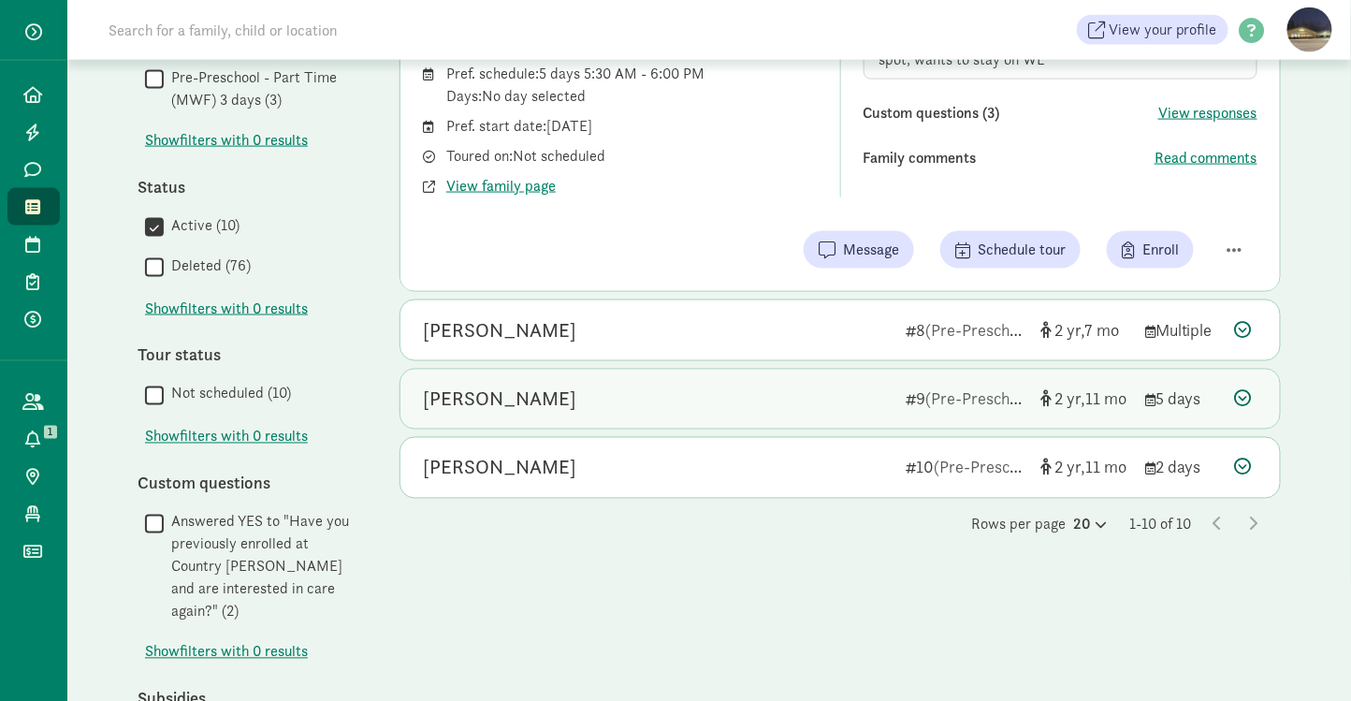
click at [525, 388] on div "[PERSON_NAME]" at bounding box center [499, 400] width 153 height 30
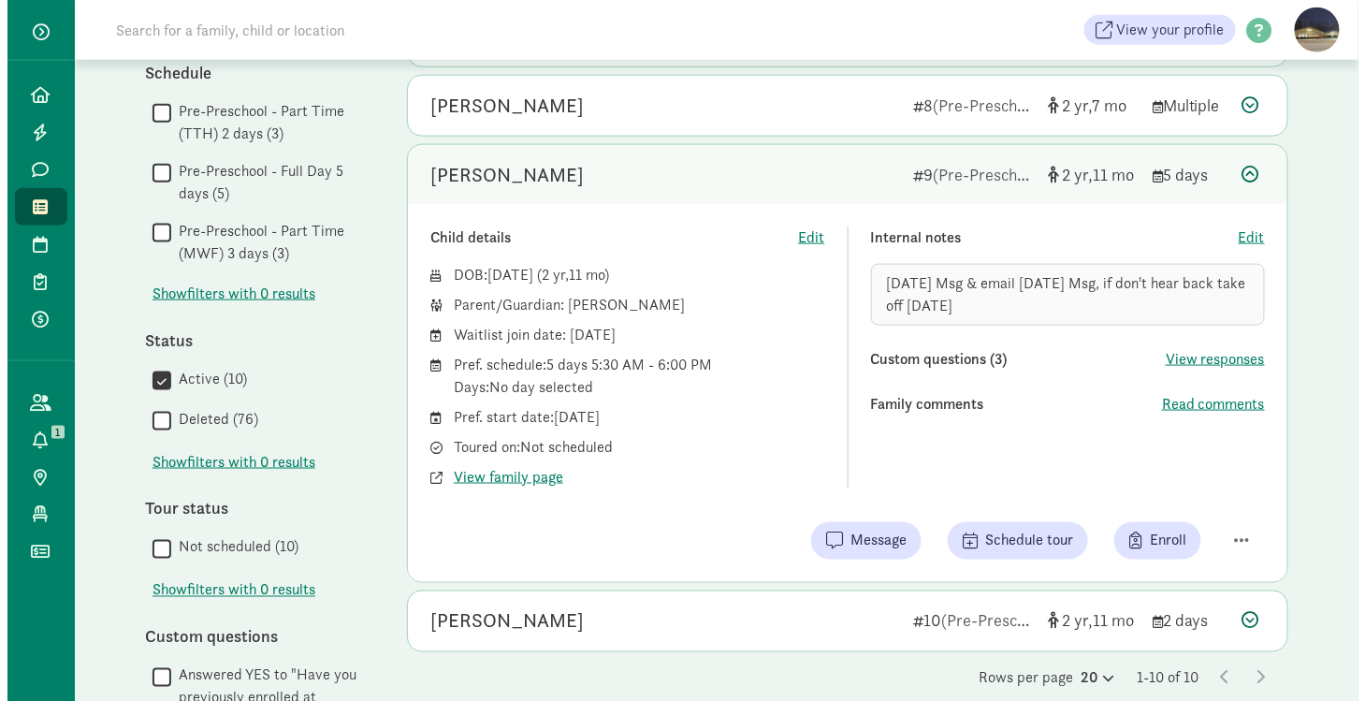
scroll to position [690, 0]
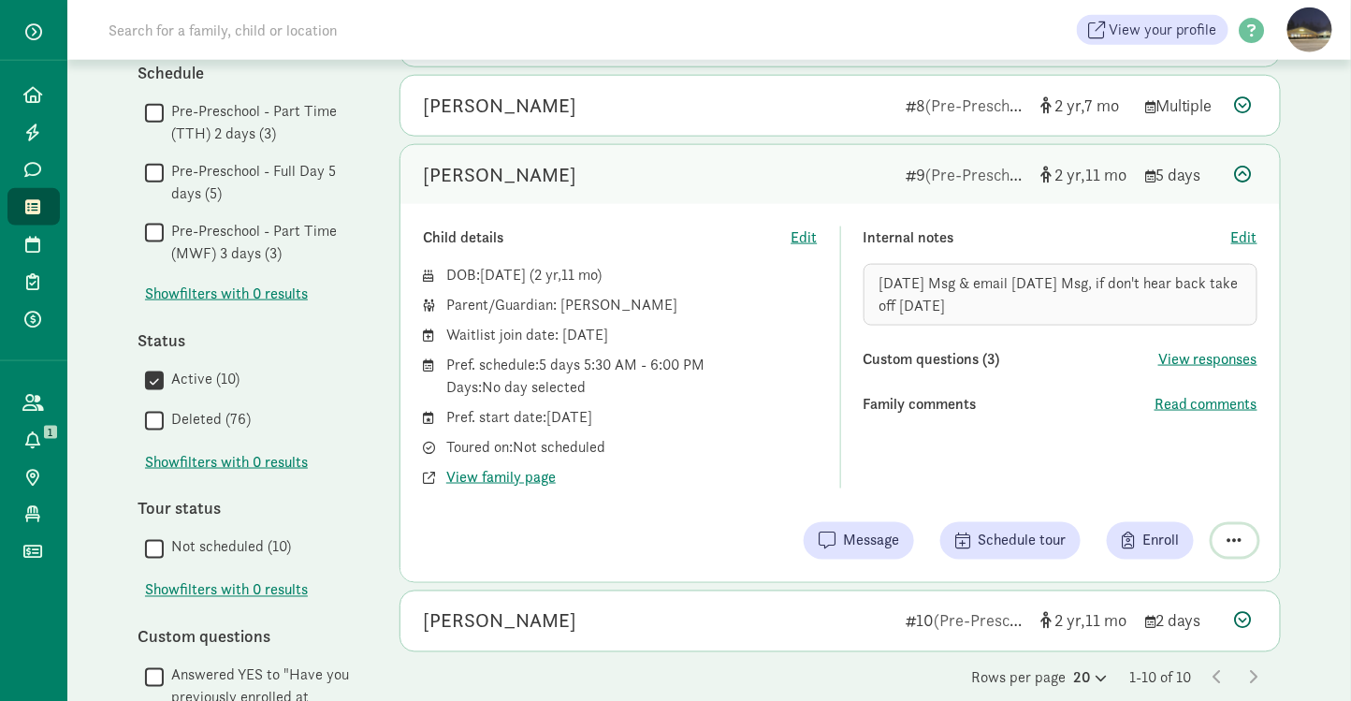
click at [1228, 535] on span "button" at bounding box center [1234, 540] width 15 height 17
click at [1180, 482] on div "Mark as unresponsive" at bounding box center [1169, 493] width 145 height 22
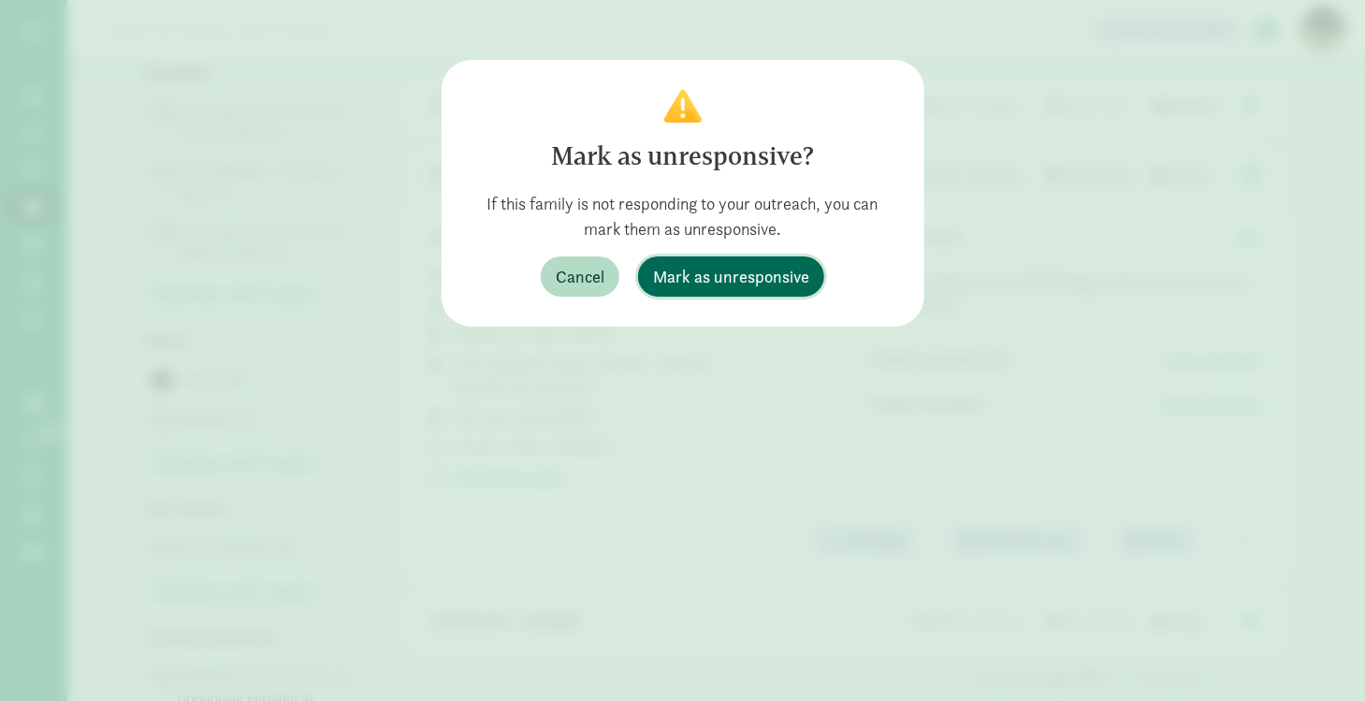
click at [760, 281] on span "Mark as unresponsive" at bounding box center [731, 276] width 156 height 25
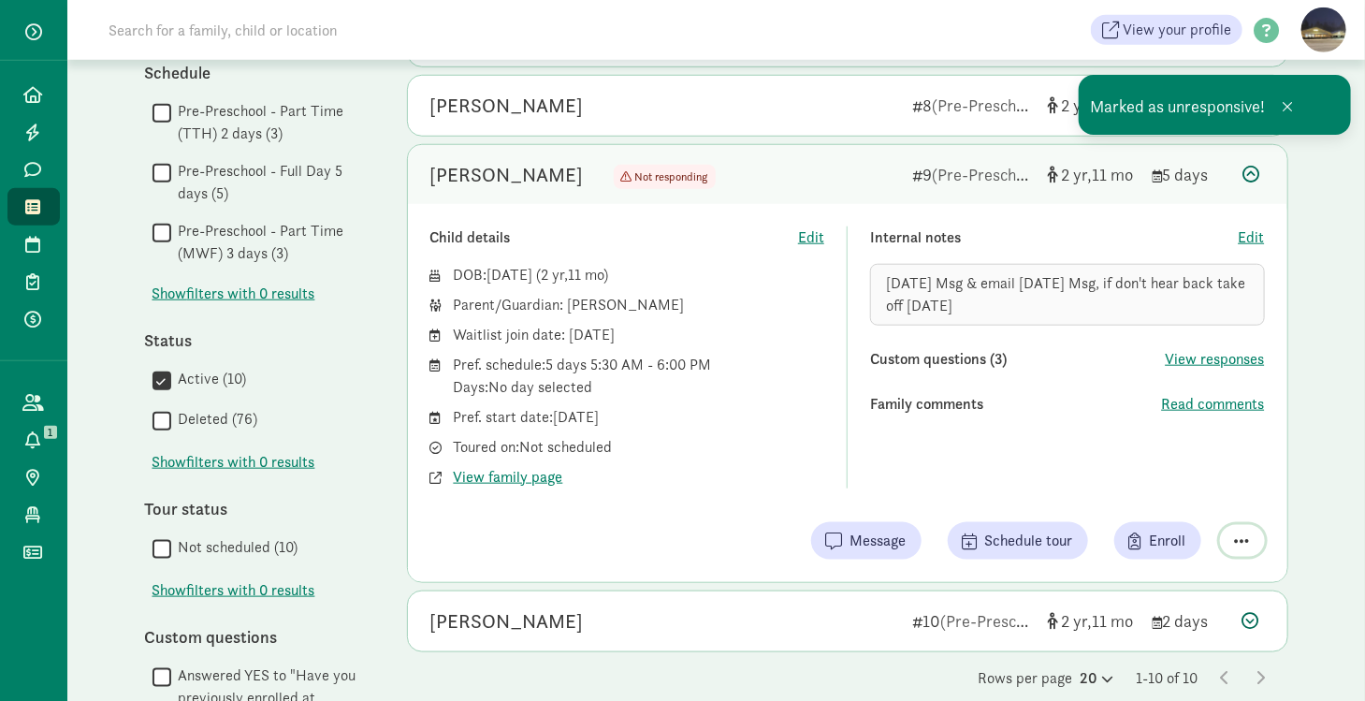
click at [1248, 536] on span "button" at bounding box center [1242, 540] width 15 height 17
click at [1207, 491] on div "Remove from list" at bounding box center [1191, 493] width 114 height 22
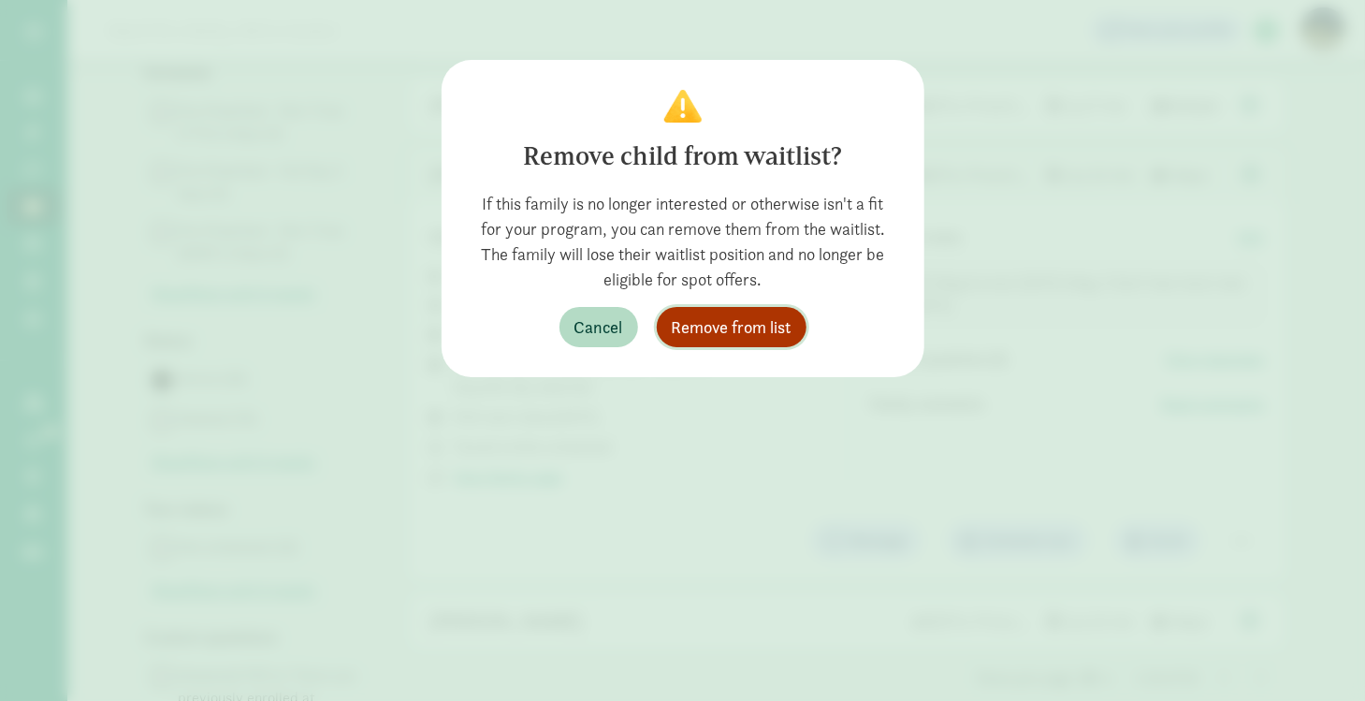
click at [728, 328] on span "Remove from list" at bounding box center [732, 326] width 120 height 25
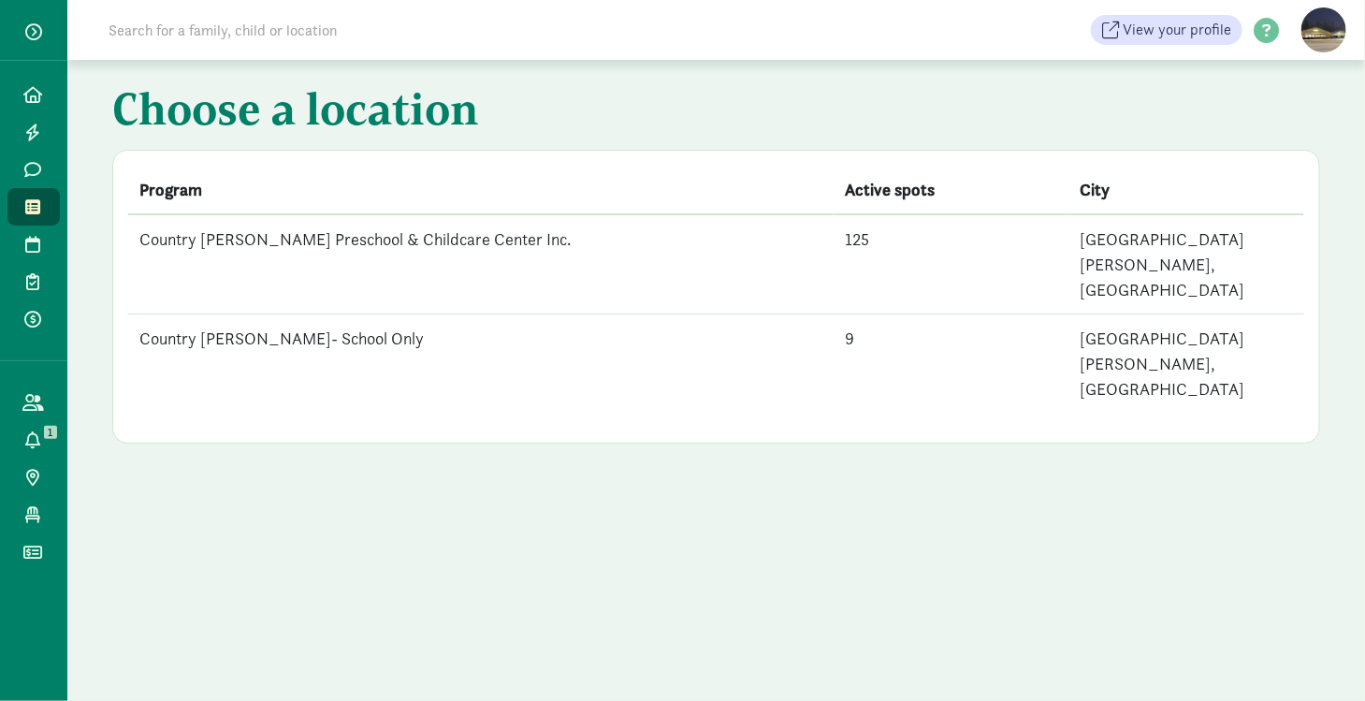
click at [339, 239] on td "Country [PERSON_NAME] Preschool & Childcare Center Inc." at bounding box center [480, 264] width 705 height 100
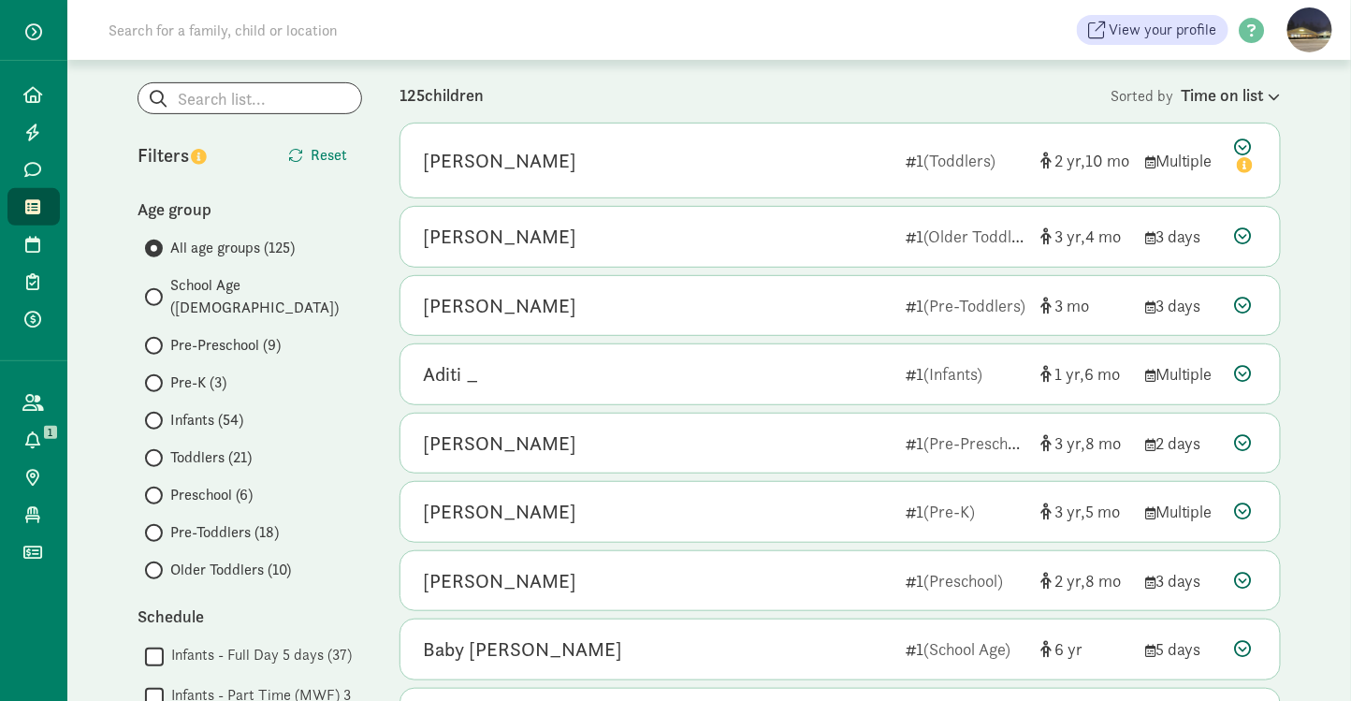
scroll to position [148, 0]
